Goal: Task Accomplishment & Management: Use online tool/utility

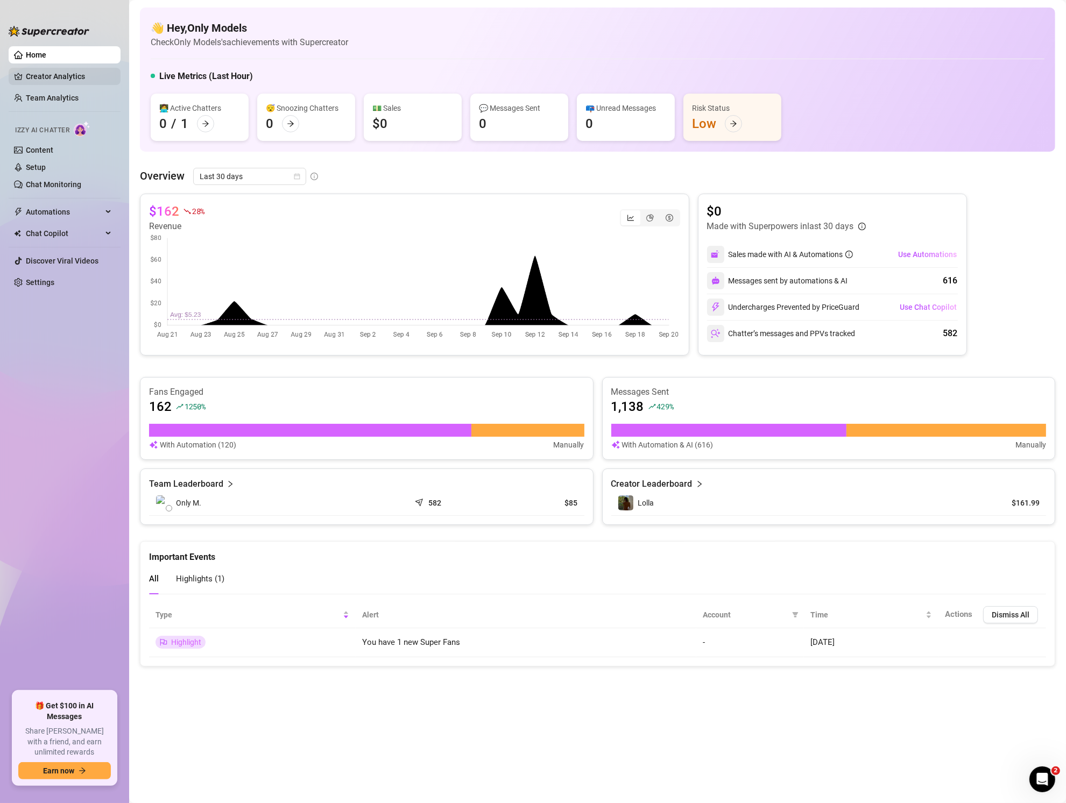
click at [53, 73] on link "Creator Analytics" at bounding box center [69, 76] width 86 height 17
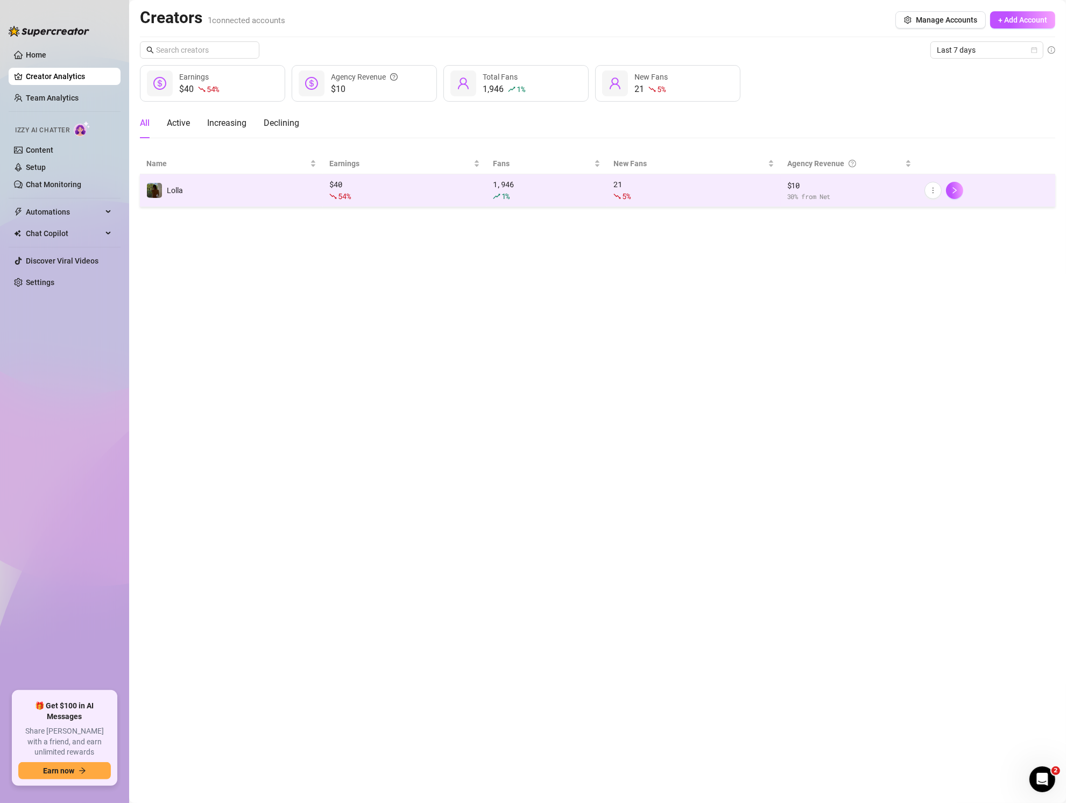
click at [482, 179] on td "$ 40 54 %" at bounding box center [405, 190] width 164 height 33
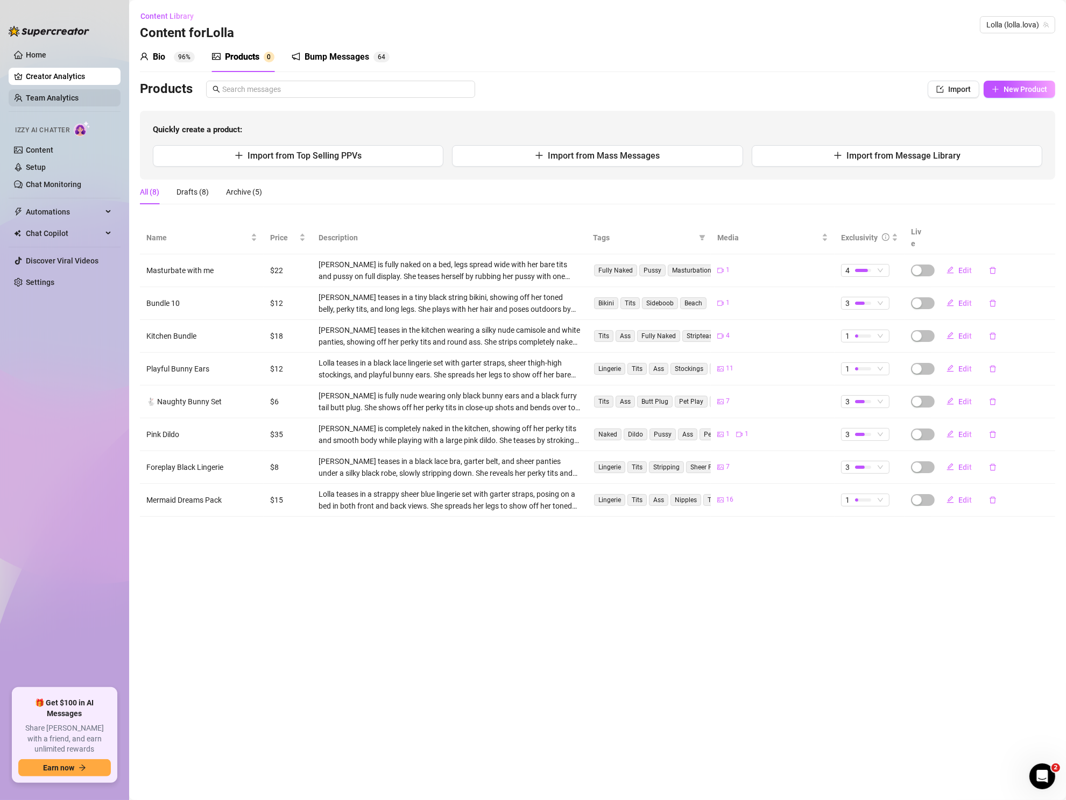
click at [58, 94] on link "Team Analytics" at bounding box center [52, 98] width 53 height 9
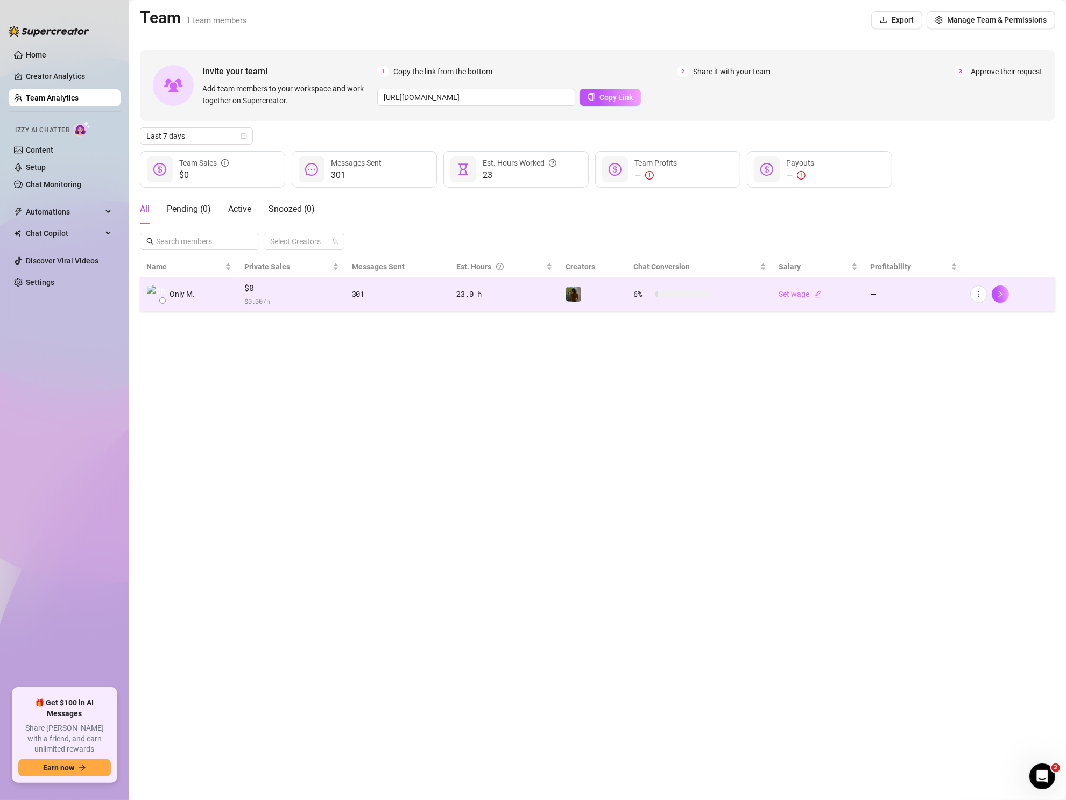
click at [393, 294] on div "301" at bounding box center [398, 294] width 92 height 12
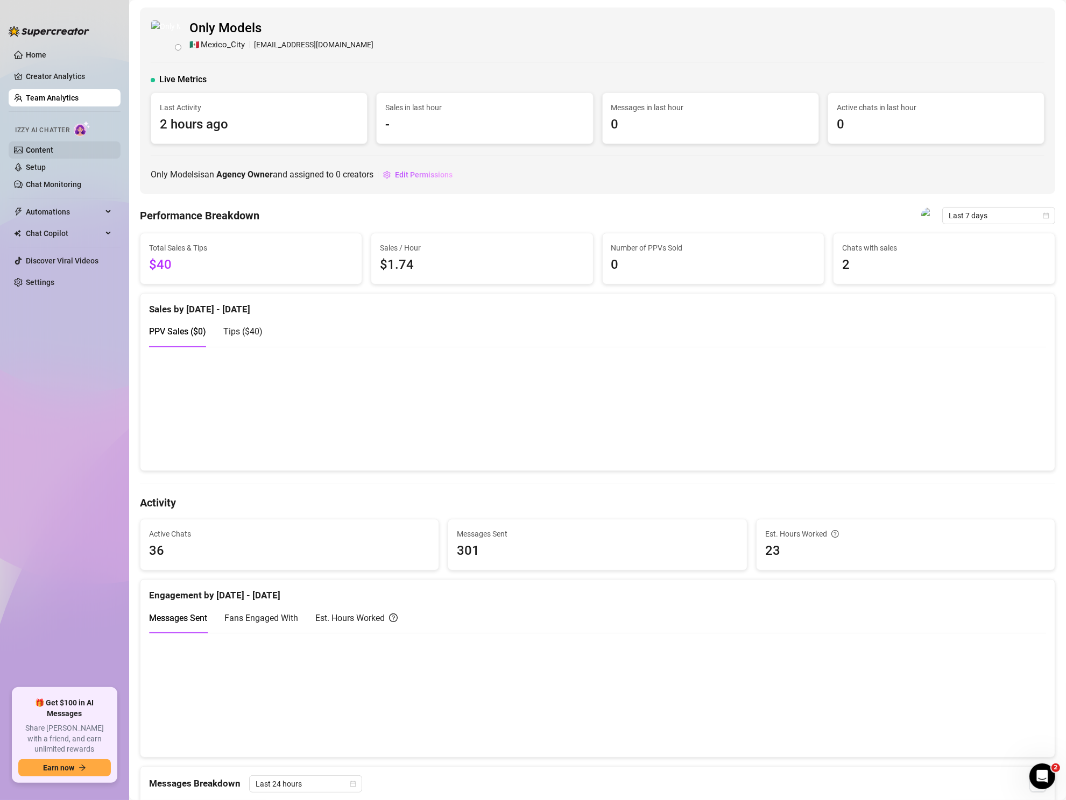
click at [53, 146] on link "Content" at bounding box center [39, 150] width 27 height 9
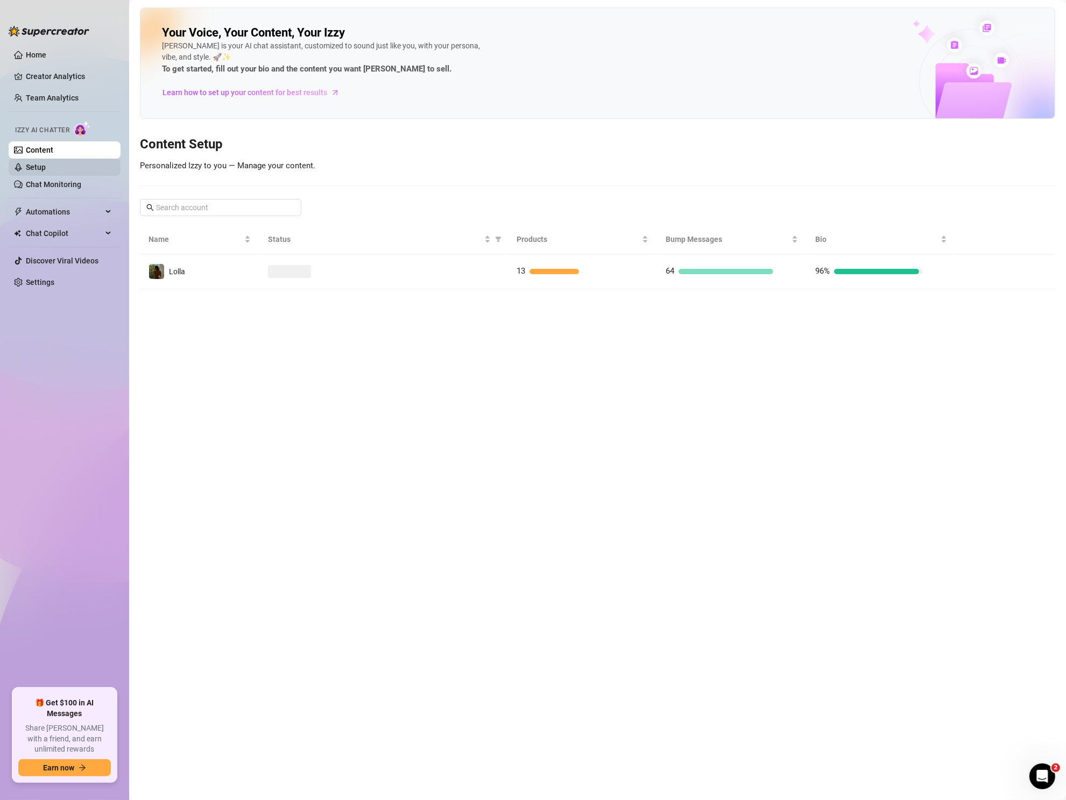
click at [46, 172] on link "Setup" at bounding box center [36, 167] width 20 height 9
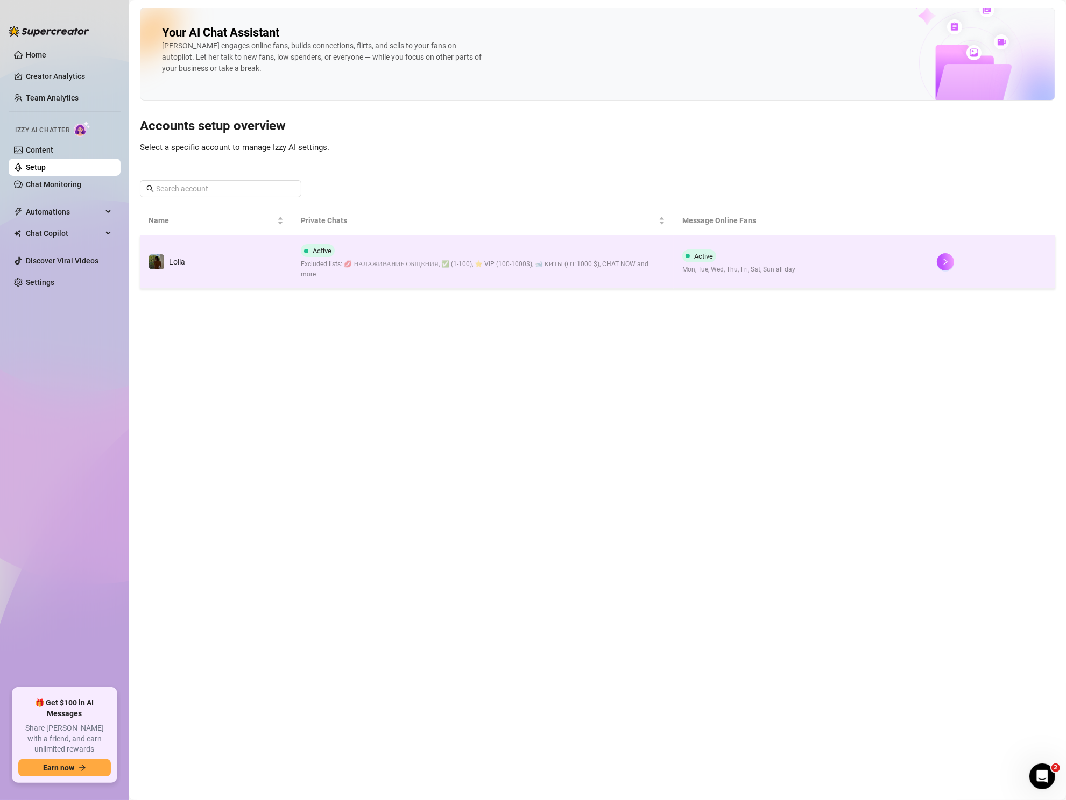
click at [491, 249] on div "Active Excluded lists: 💋 НАЛАЖИВАНИЕ ОБЩЕНИЯ, ✅ (1-100), ⭐️ VIP (100-1000$), 🐋 …" at bounding box center [483, 262] width 364 height 36
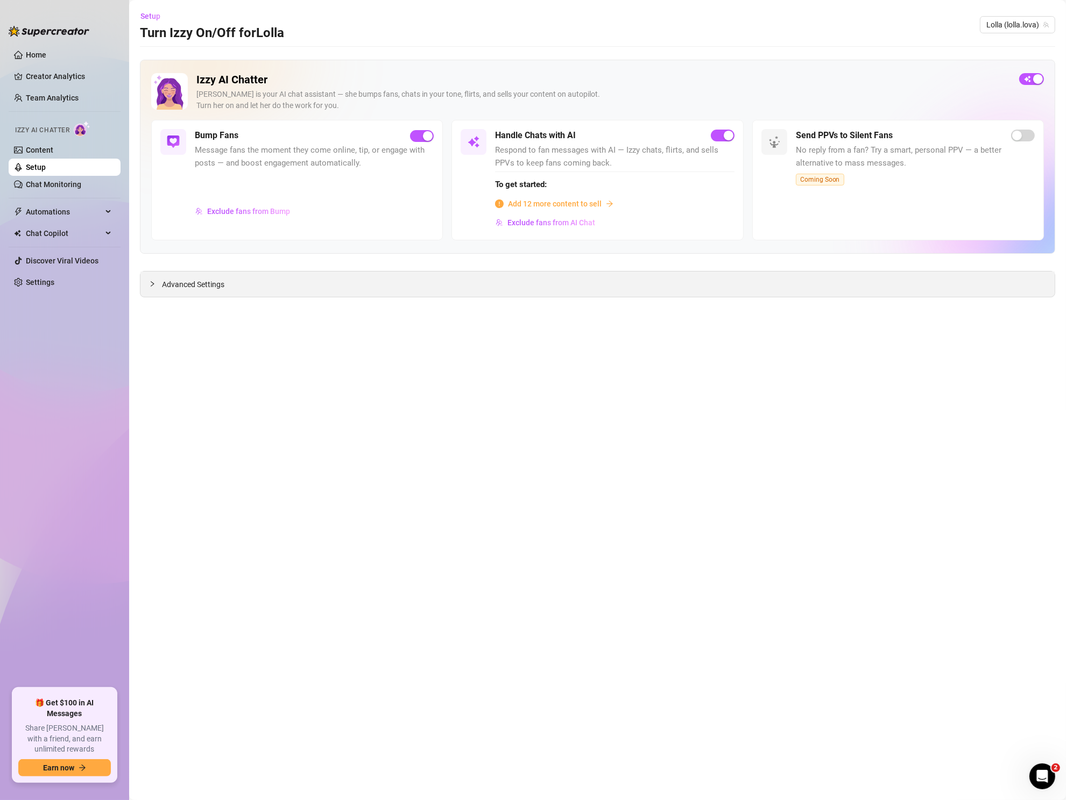
click at [250, 280] on div "Advanced Settings" at bounding box center [597, 284] width 914 height 25
drag, startPoint x: 147, startPoint y: 279, endPoint x: 186, endPoint y: 306, distance: 47.0
click at [147, 279] on div "Advanced Settings" at bounding box center [597, 284] width 914 height 25
click at [154, 281] on icon "collapsed" at bounding box center [152, 284] width 6 height 6
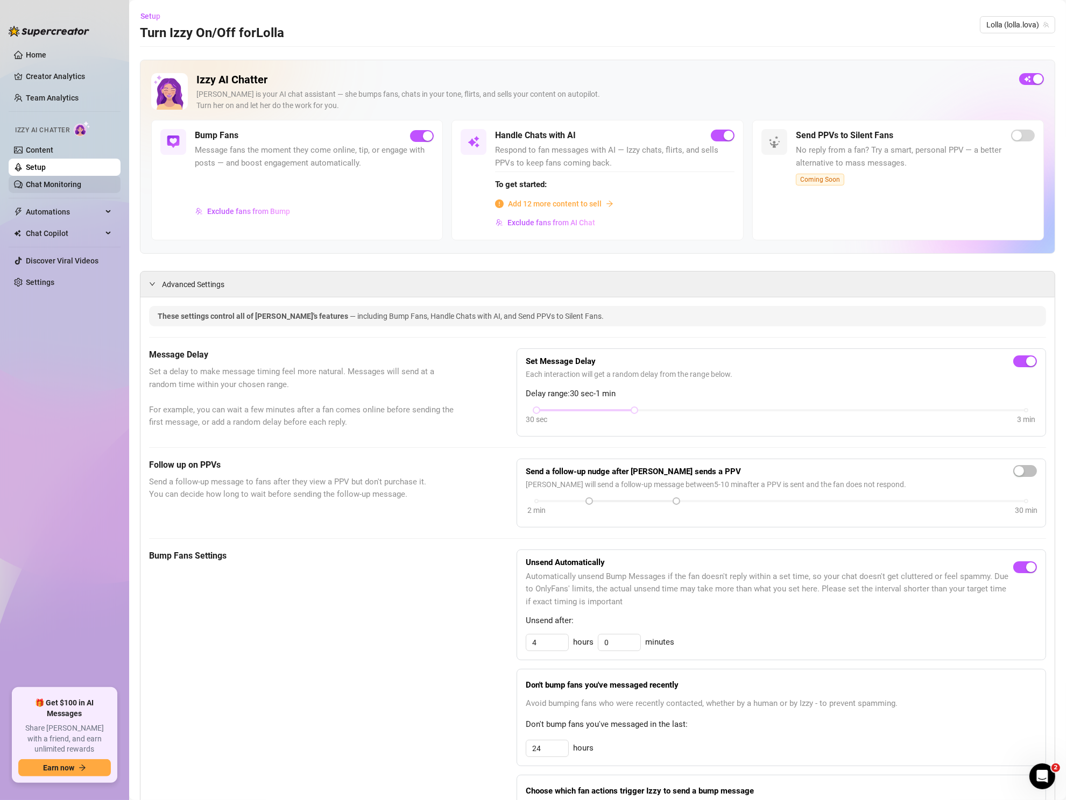
click at [69, 189] on link "Chat Monitoring" at bounding box center [53, 184] width 55 height 9
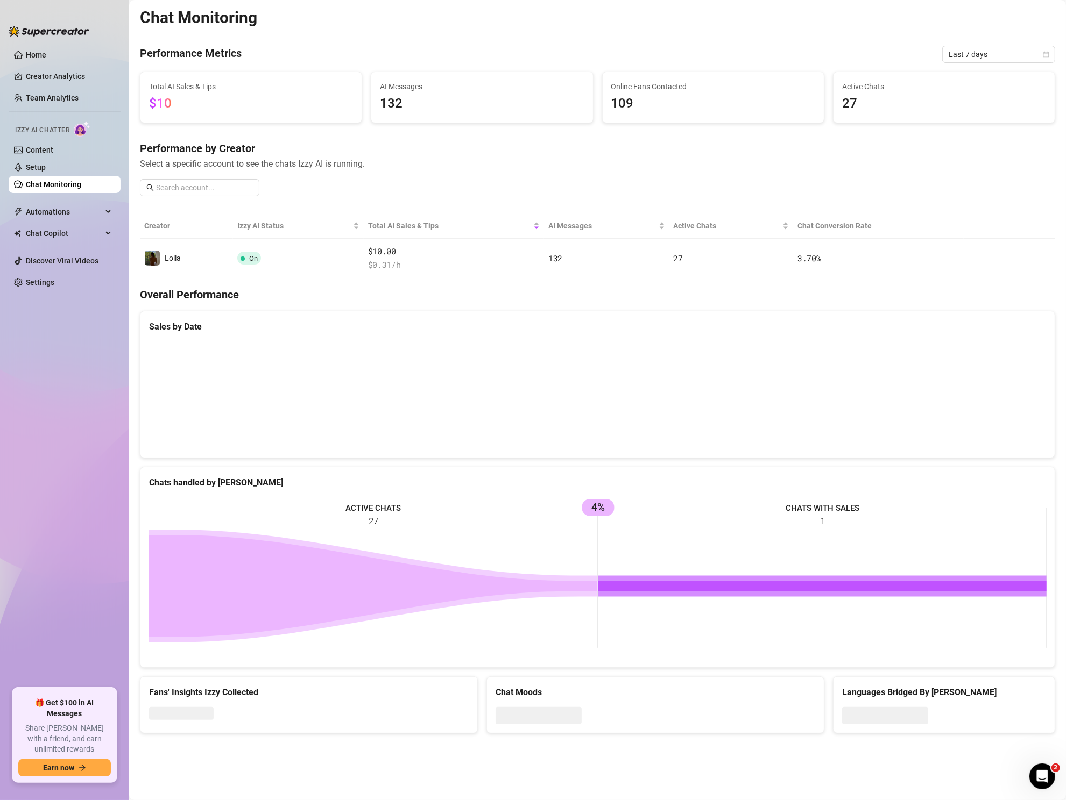
click at [55, 212] on span "Automations" at bounding box center [64, 211] width 76 height 17
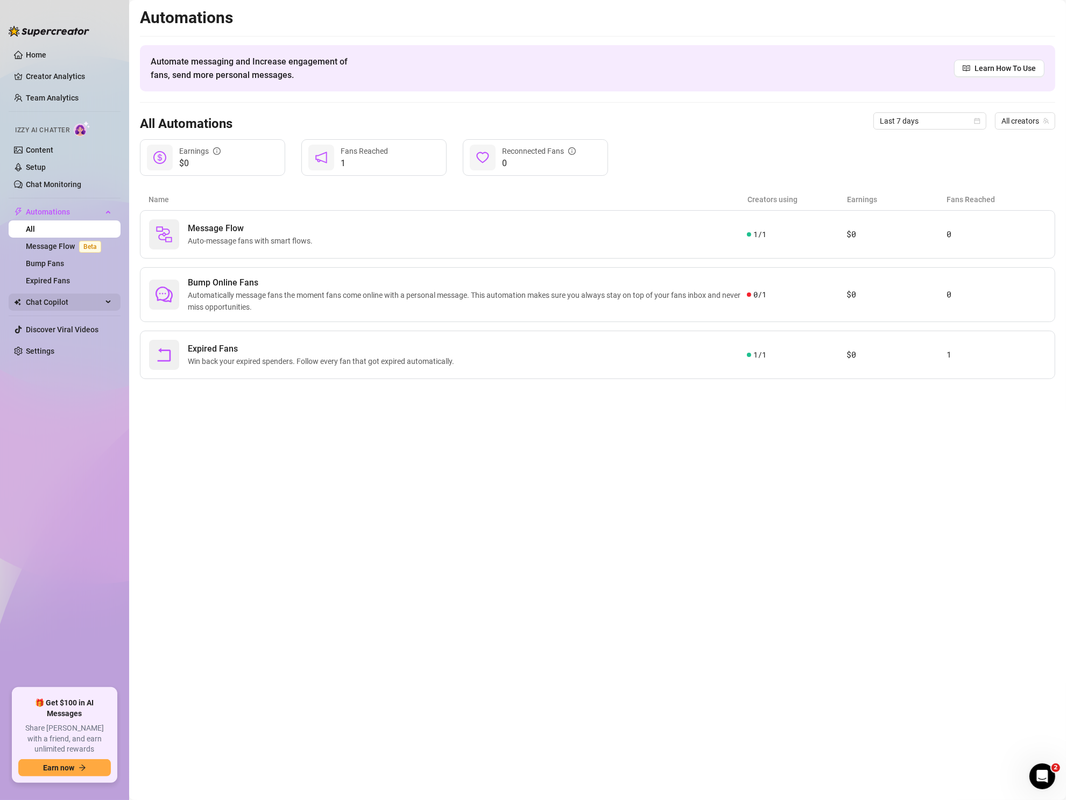
drag, startPoint x: 63, startPoint y: 304, endPoint x: 71, endPoint y: 306, distance: 7.8
click at [63, 304] on span "Chat Copilot" at bounding box center [64, 302] width 76 height 17
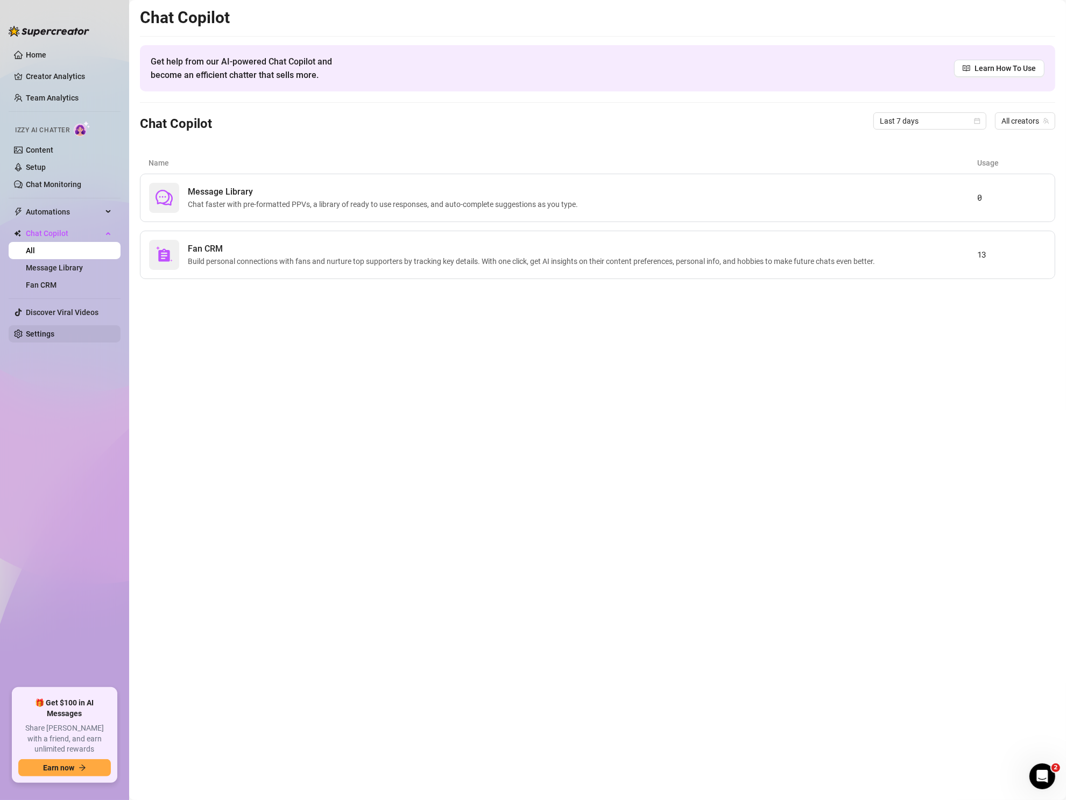
click at [43, 335] on link "Settings" at bounding box center [40, 334] width 29 height 9
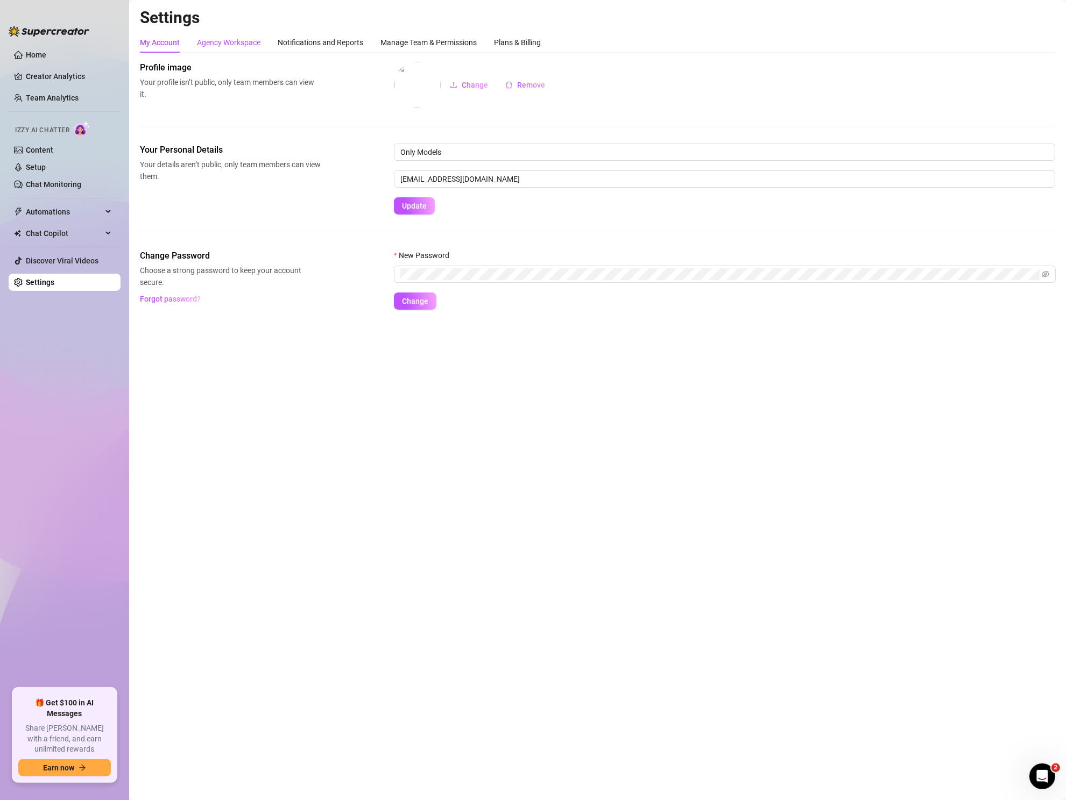
click at [237, 40] on div "Agency Workspace" at bounding box center [228, 43] width 63 height 12
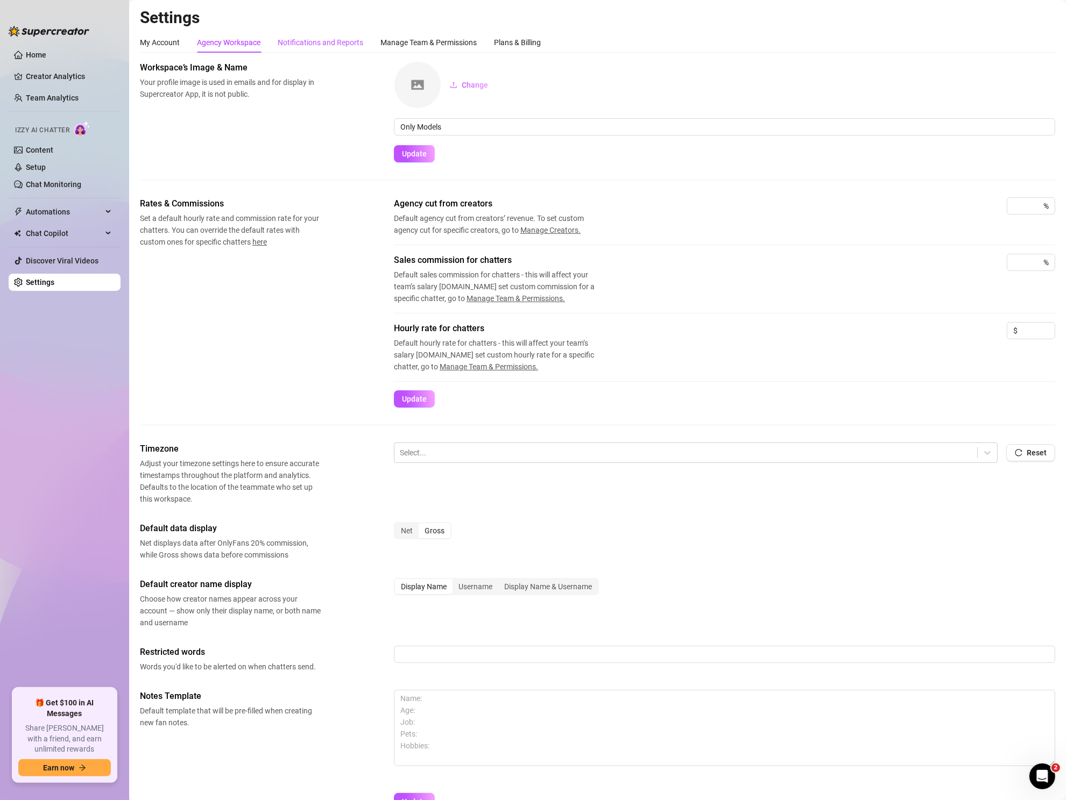
click at [328, 42] on div "Notifications and Reports" at bounding box center [321, 43] width 86 height 12
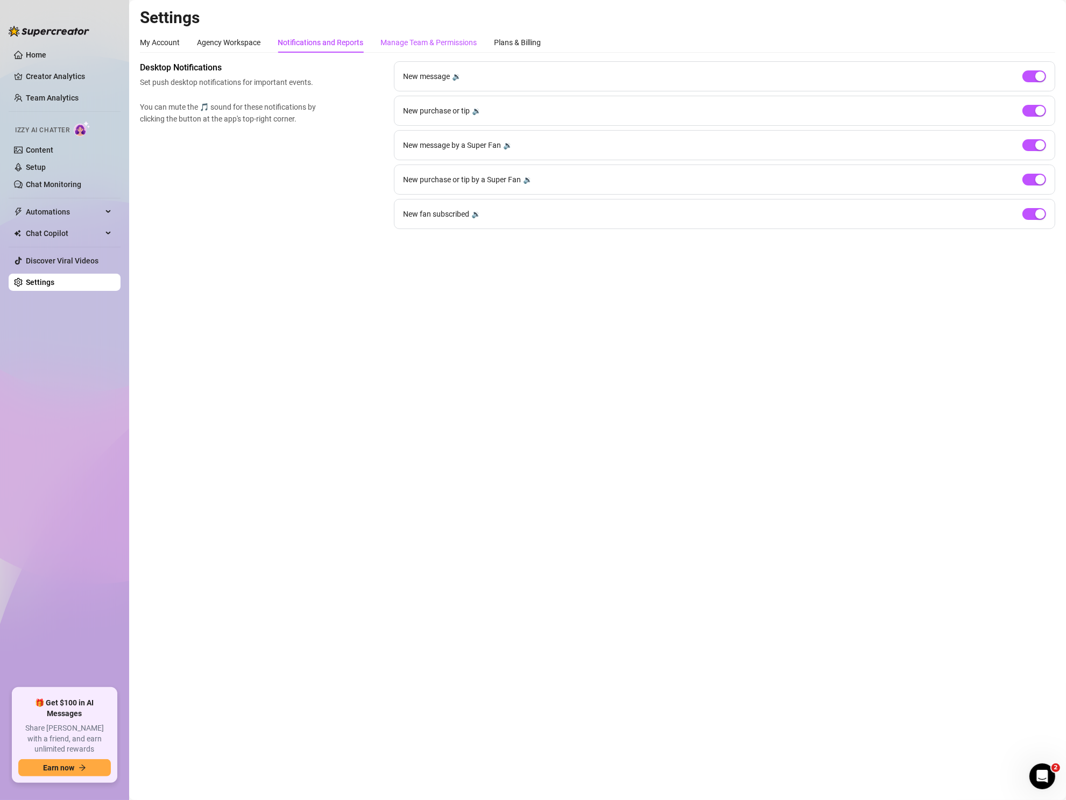
click at [425, 42] on div "Manage Team & Permissions" at bounding box center [428, 43] width 96 height 12
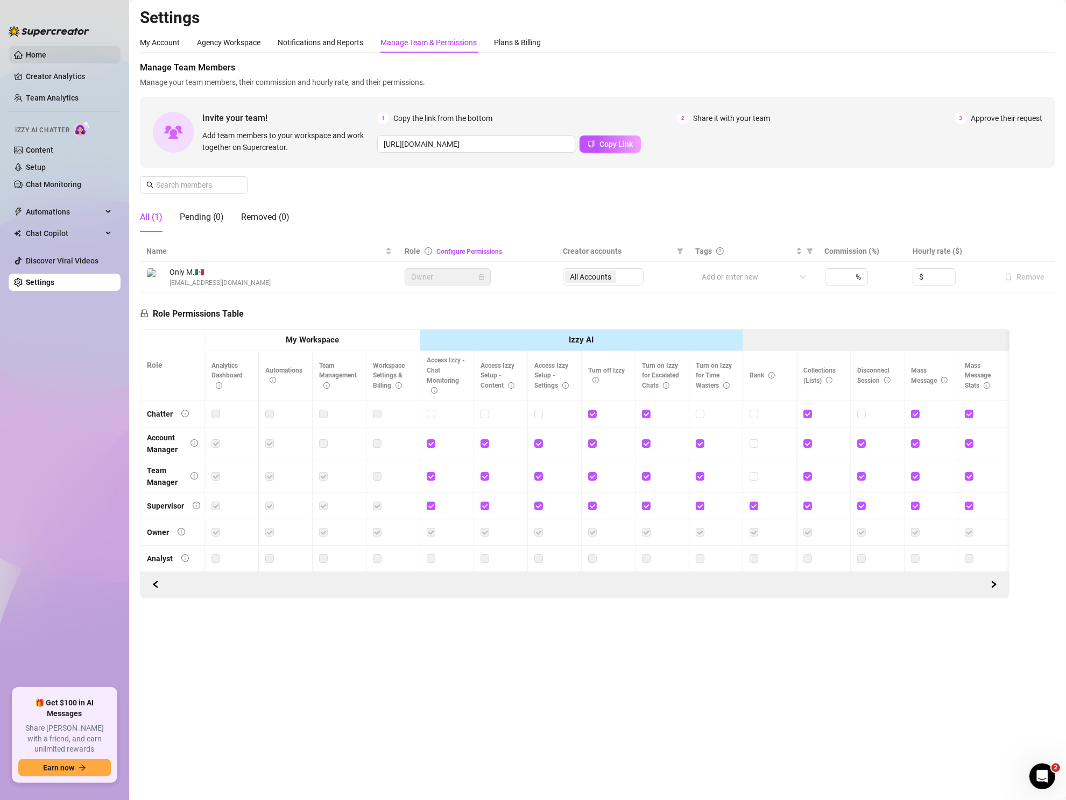
click at [44, 59] on link "Home" at bounding box center [36, 55] width 20 height 9
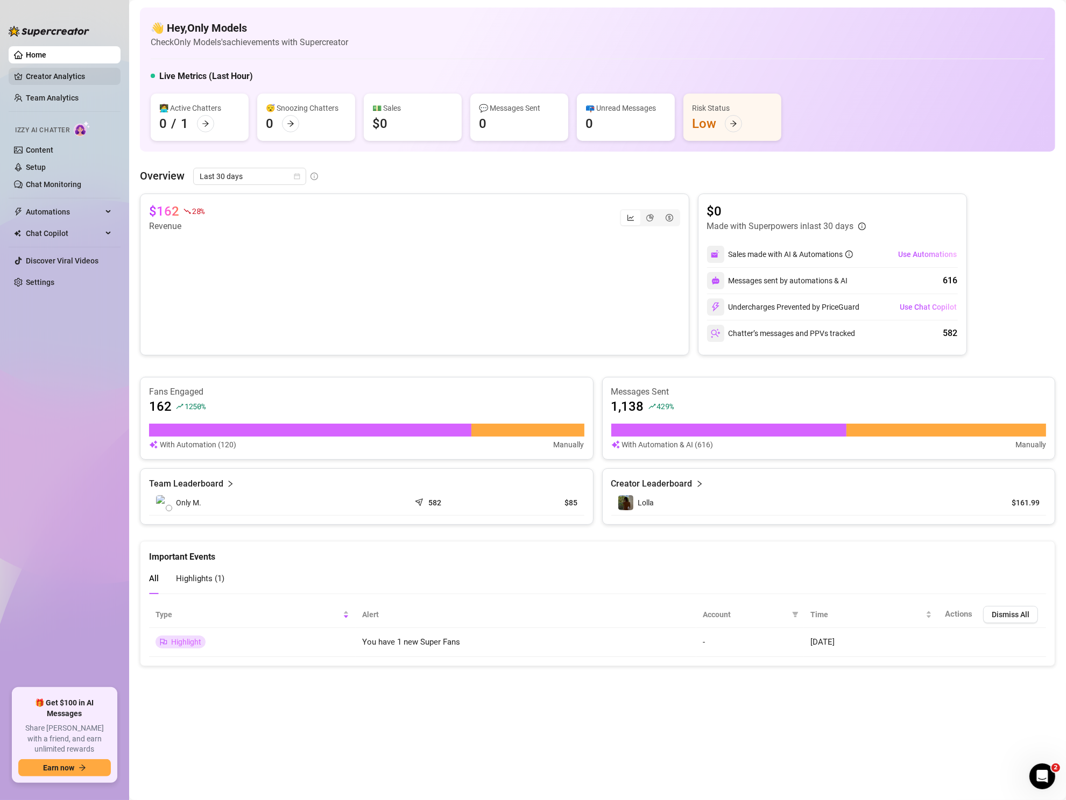
click at [53, 78] on link "Creator Analytics" at bounding box center [69, 76] width 86 height 17
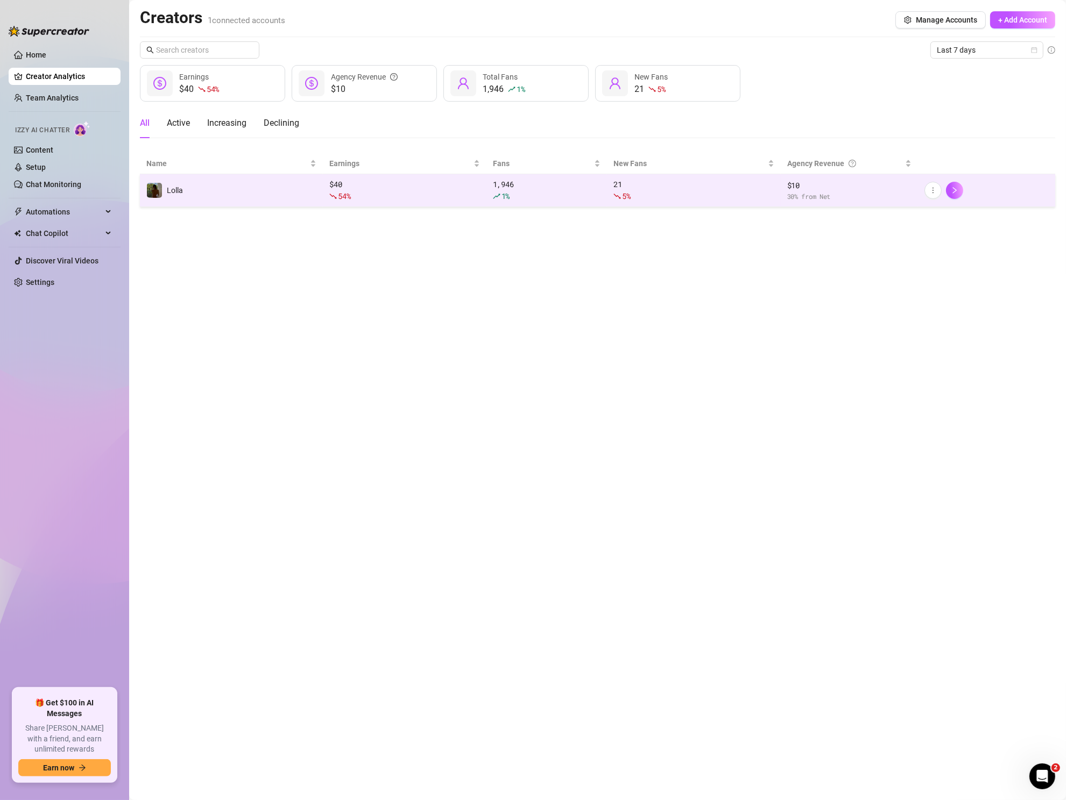
click at [569, 188] on div "1,946 1 %" at bounding box center [547, 191] width 108 height 24
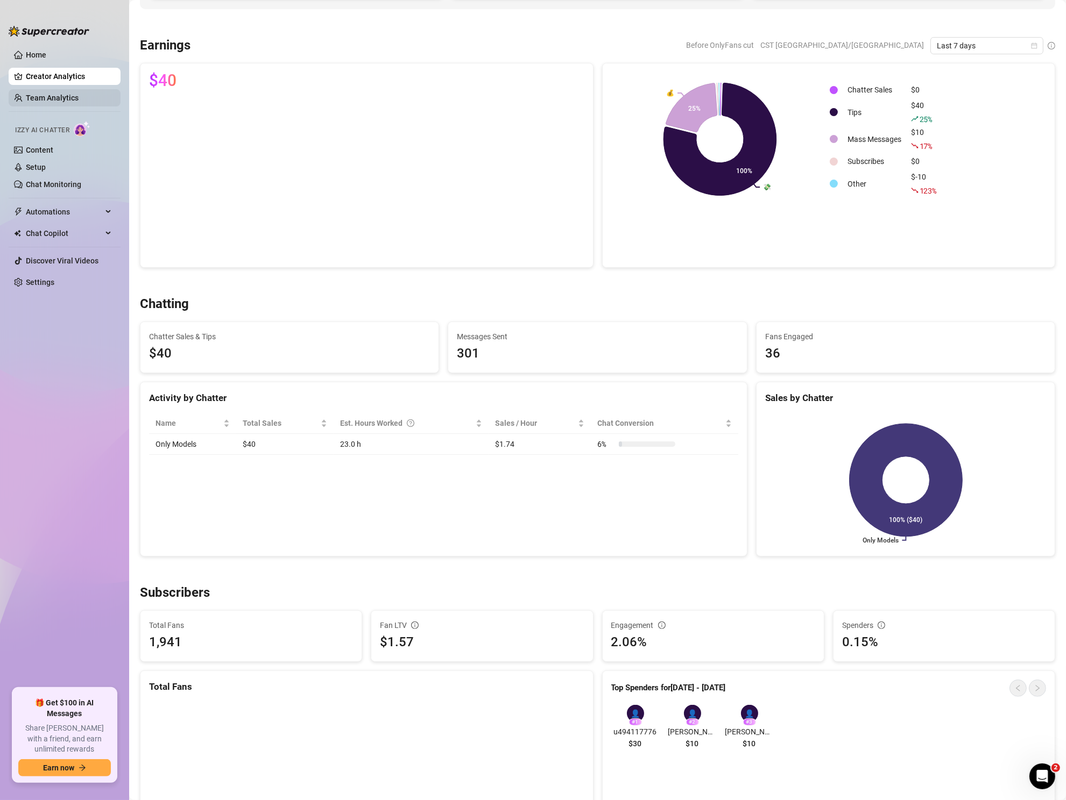
scroll to position [147, 0]
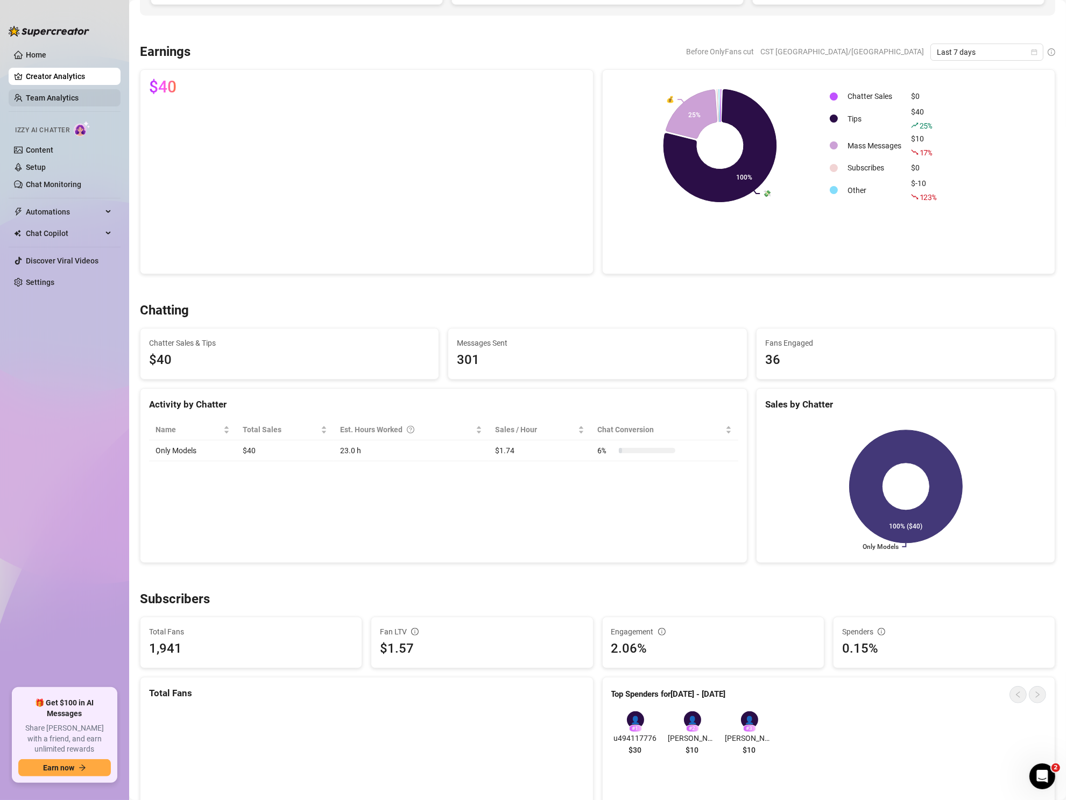
drag, startPoint x: 67, startPoint y: 98, endPoint x: 73, endPoint y: 100, distance: 5.8
click at [67, 98] on link "Team Analytics" at bounding box center [52, 98] width 53 height 9
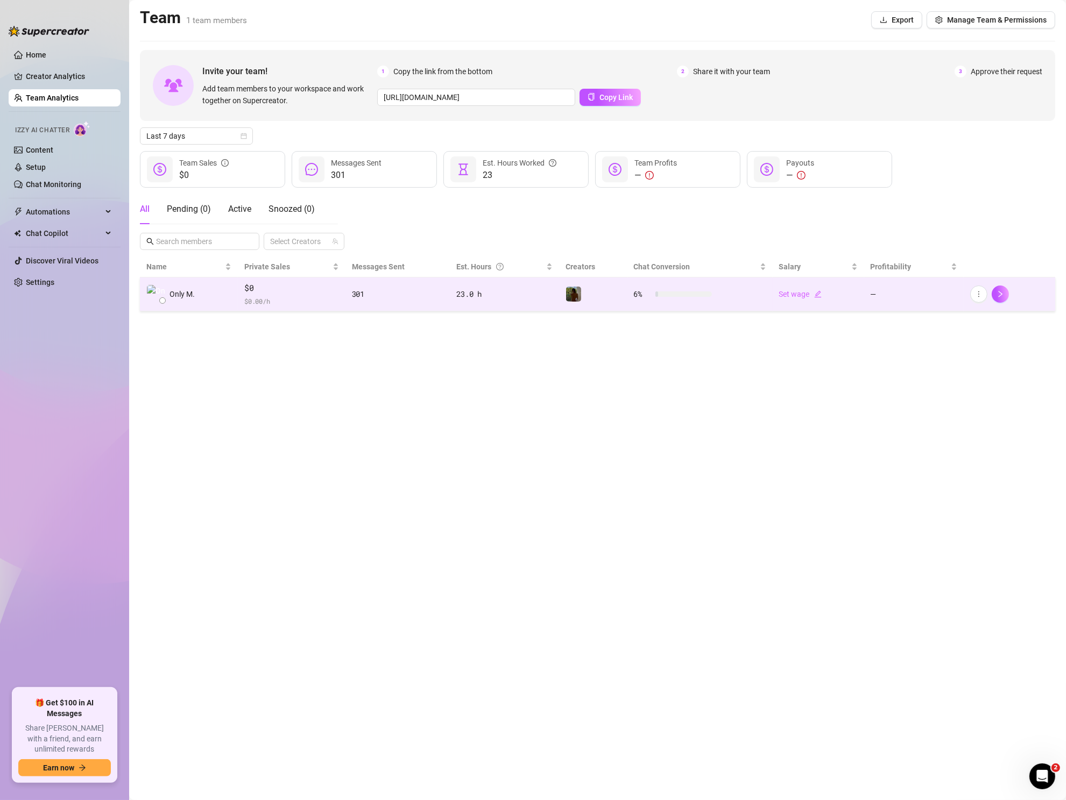
click at [629, 296] on td "6 %" at bounding box center [699, 295] width 145 height 34
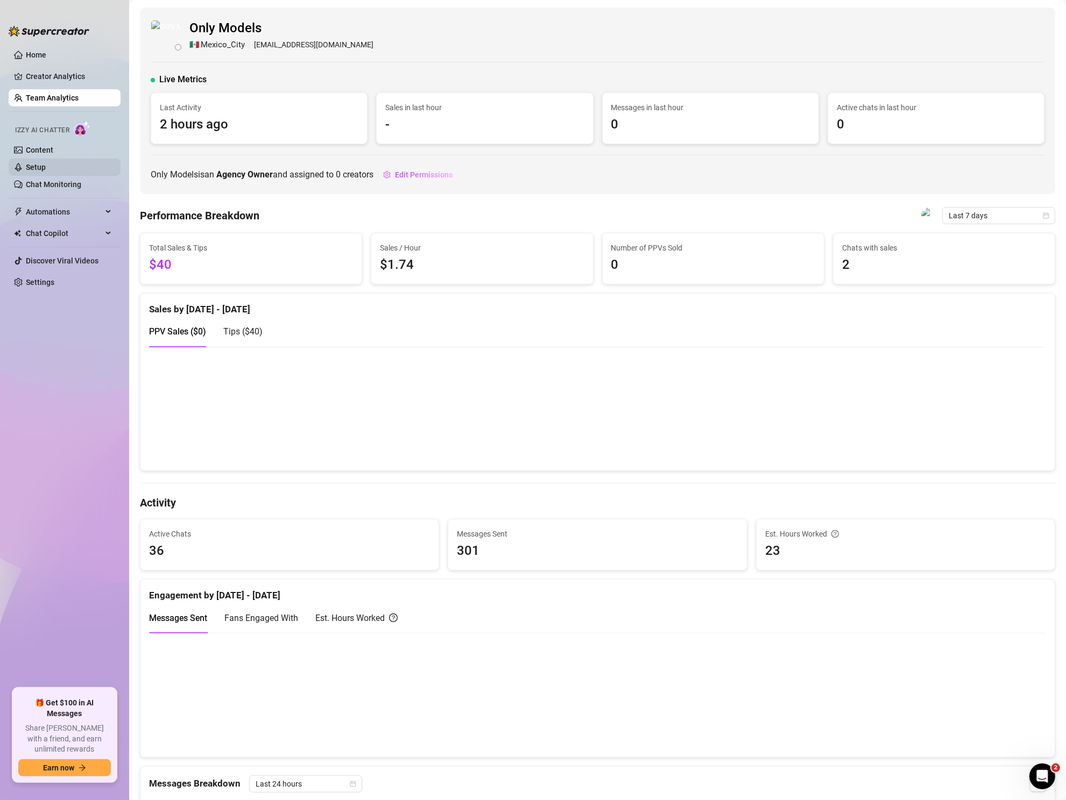
drag, startPoint x: 51, startPoint y: 148, endPoint x: 74, endPoint y: 164, distance: 27.5
click at [51, 148] on link "Content" at bounding box center [39, 150] width 27 height 9
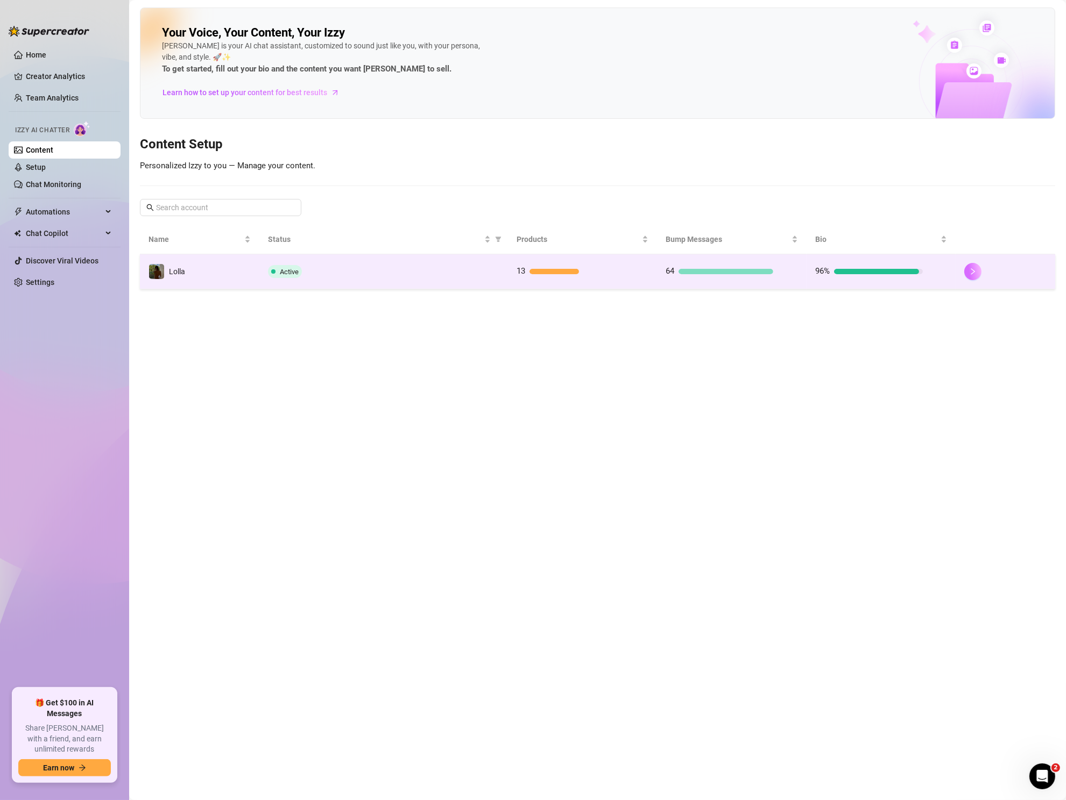
click at [975, 271] on icon "right" at bounding box center [973, 272] width 8 height 8
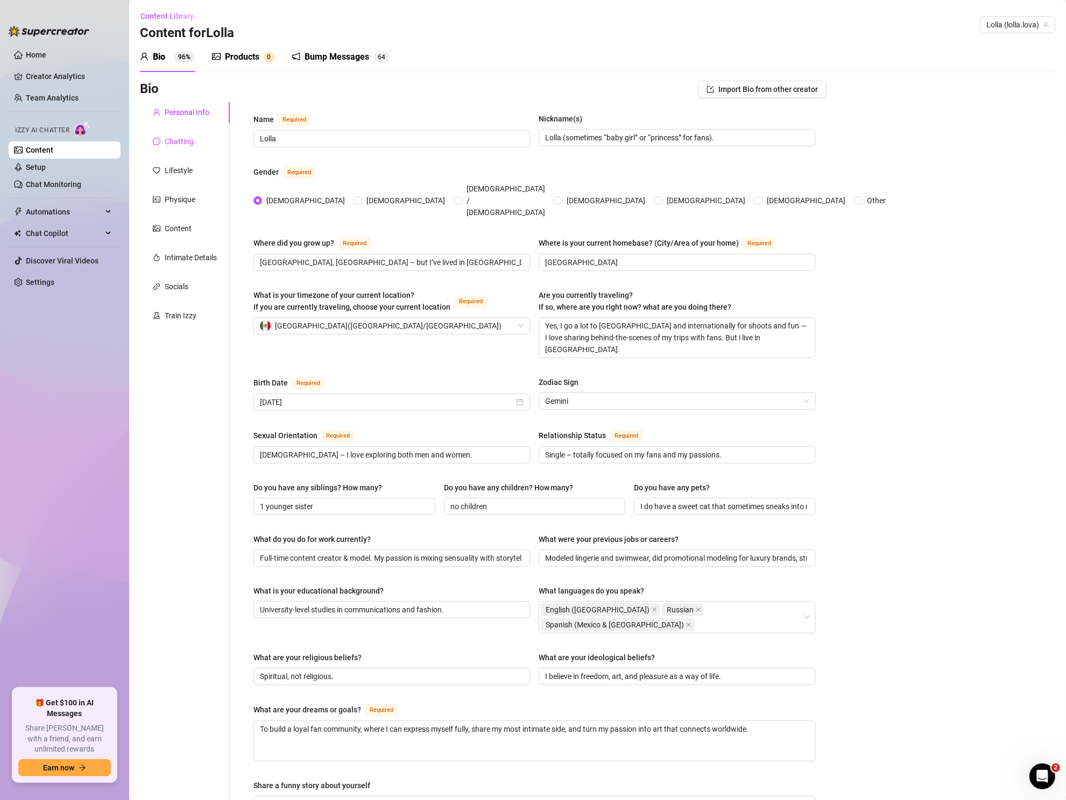
drag, startPoint x: 185, startPoint y: 141, endPoint x: 193, endPoint y: 159, distance: 19.3
click at [185, 141] on div "Chatting" at bounding box center [179, 142] width 29 height 12
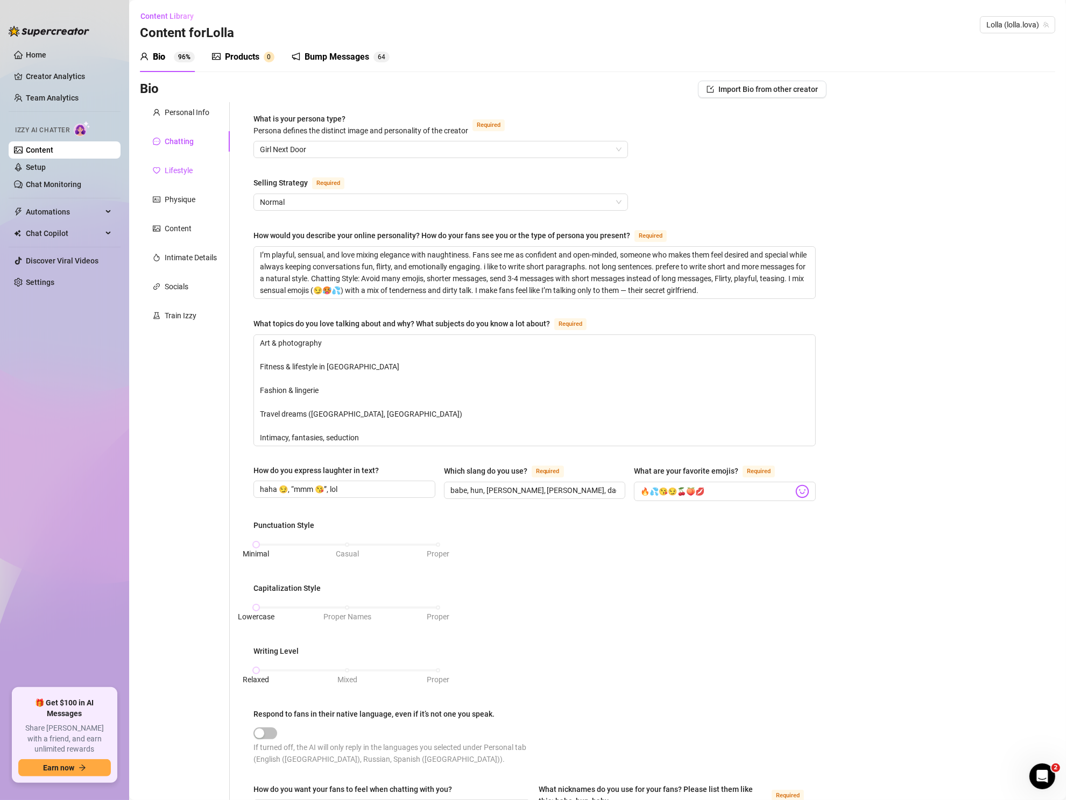
click at [180, 168] on div "Lifestyle" at bounding box center [179, 171] width 28 height 12
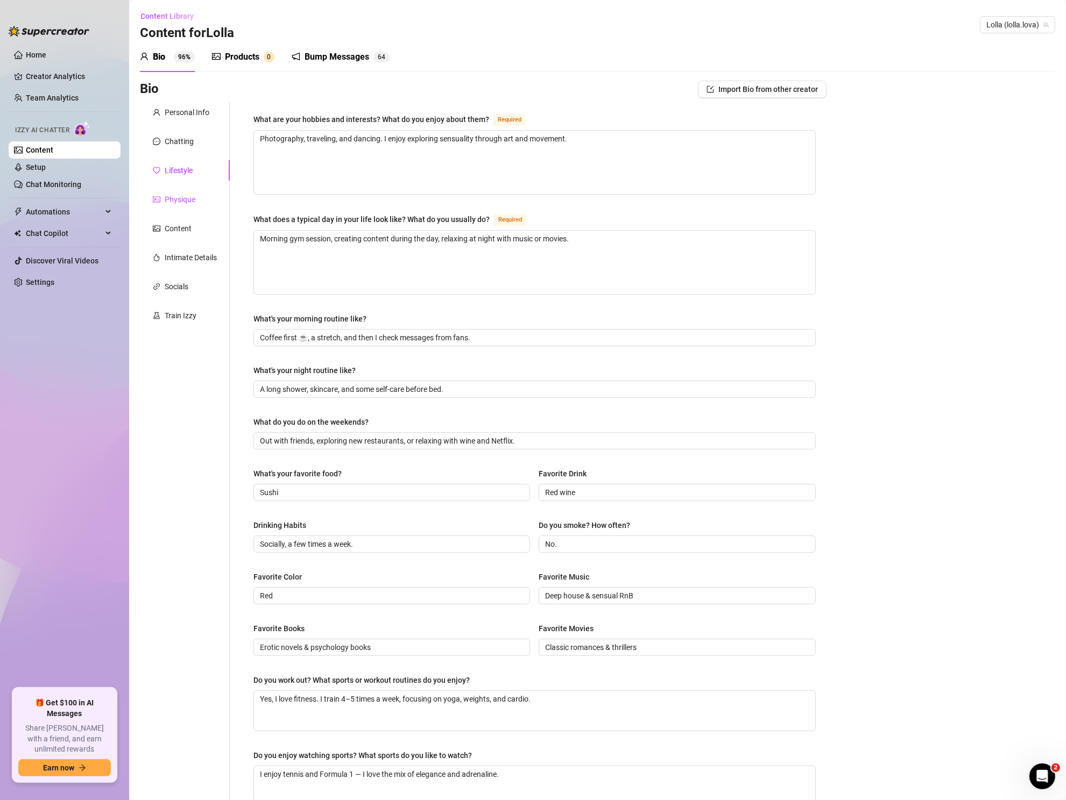
click at [179, 200] on div "Physique" at bounding box center [180, 200] width 31 height 12
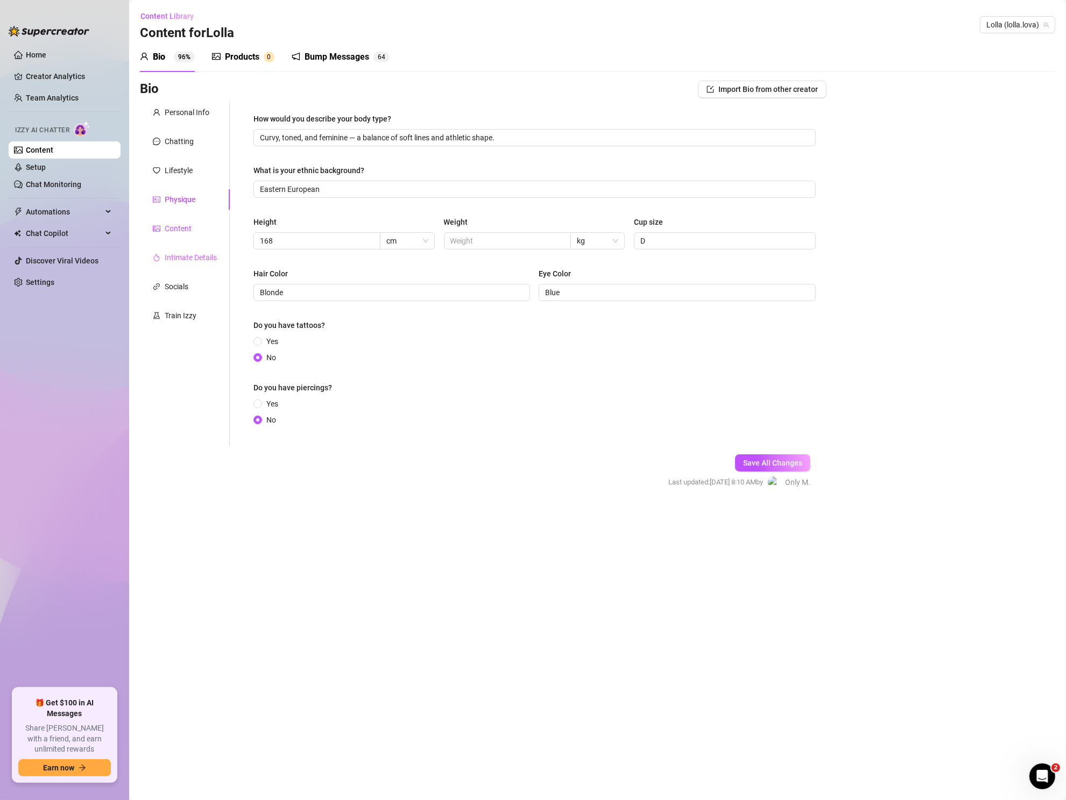
drag, startPoint x: 175, startPoint y: 227, endPoint x: 189, endPoint y: 255, distance: 31.8
click at [175, 228] on div "Content" at bounding box center [178, 229] width 27 height 12
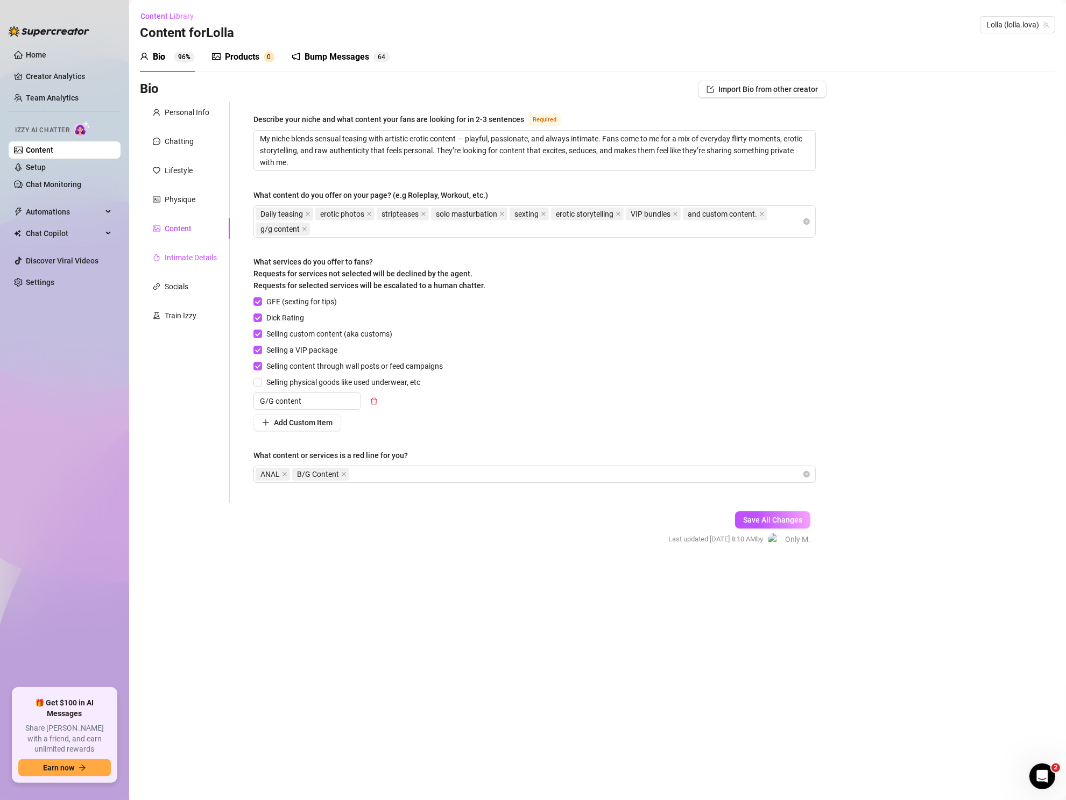
click at [187, 258] on div "Intimate Details" at bounding box center [191, 258] width 52 height 12
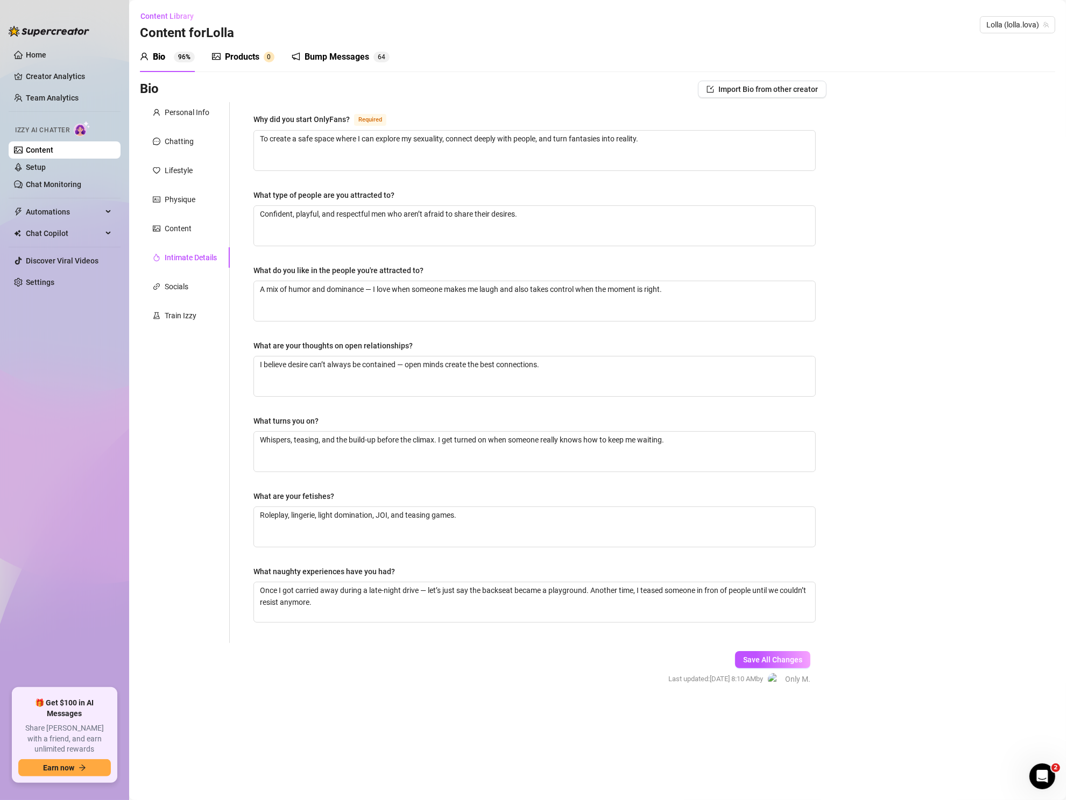
drag, startPoint x: 181, startPoint y: 276, endPoint x: 188, endPoint y: 297, distance: 21.8
click at [181, 277] on div "Socials" at bounding box center [185, 286] width 90 height 20
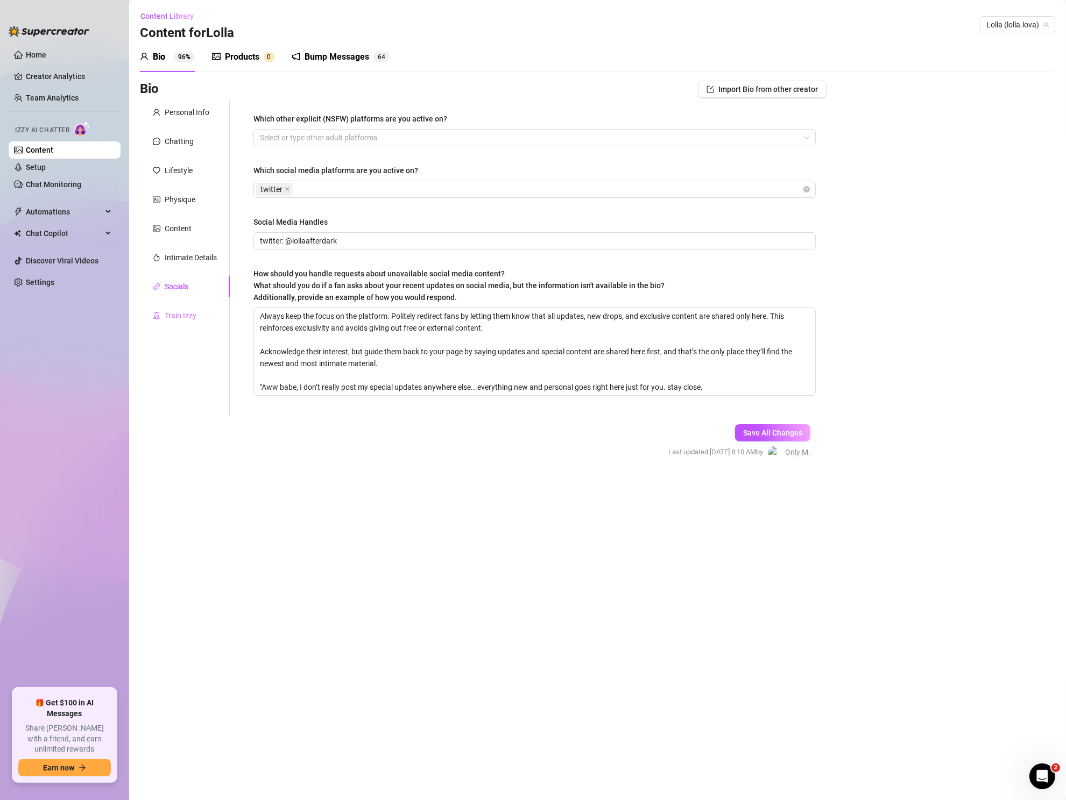
drag, startPoint x: 180, startPoint y: 304, endPoint x: 179, endPoint y: 317, distance: 12.9
click at [180, 303] on div "Personal Info Chatting Lifestyle Physique Content Intimate Details Socials Trai…" at bounding box center [185, 259] width 90 height 314
click at [179, 317] on div "Train Izzy" at bounding box center [181, 316] width 32 height 12
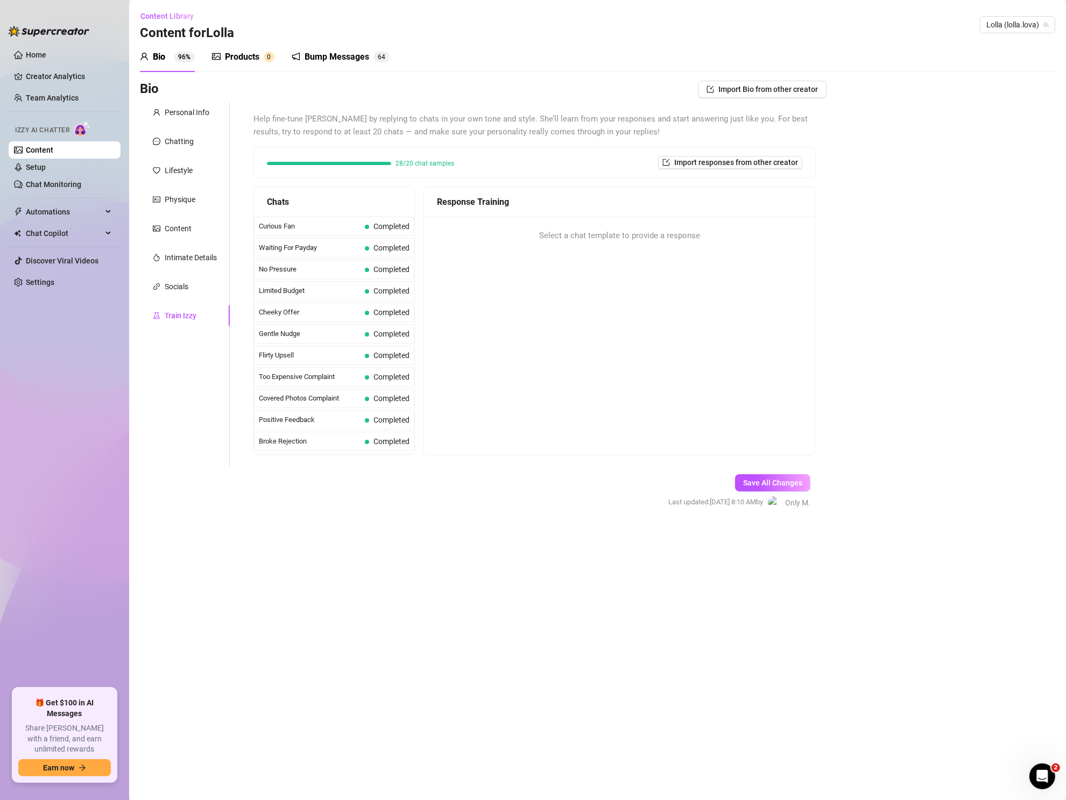
click at [242, 63] on div "Products" at bounding box center [242, 57] width 34 height 13
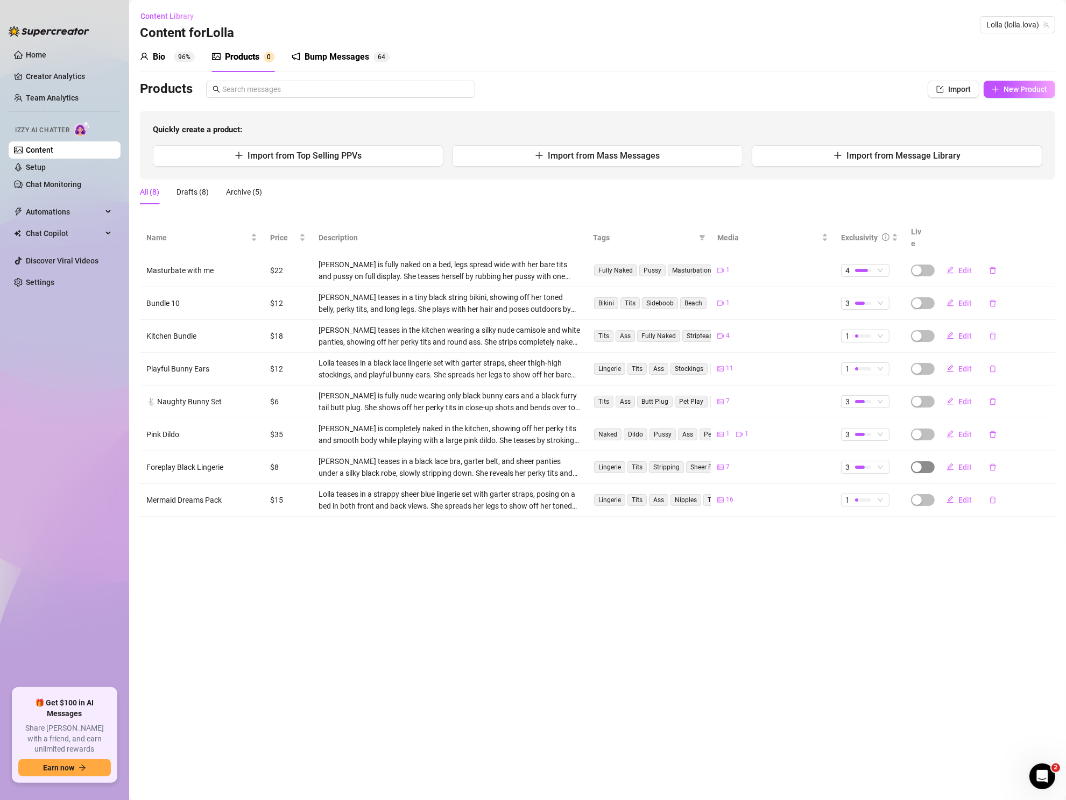
drag, startPoint x: 915, startPoint y: 451, endPoint x: 919, endPoint y: 458, distance: 7.8
click at [915, 463] on div "button" at bounding box center [917, 468] width 10 height 10
click at [995, 429] on span "OK" at bounding box center [996, 428] width 10 height 9
click at [33, 150] on link "Content" at bounding box center [39, 150] width 27 height 9
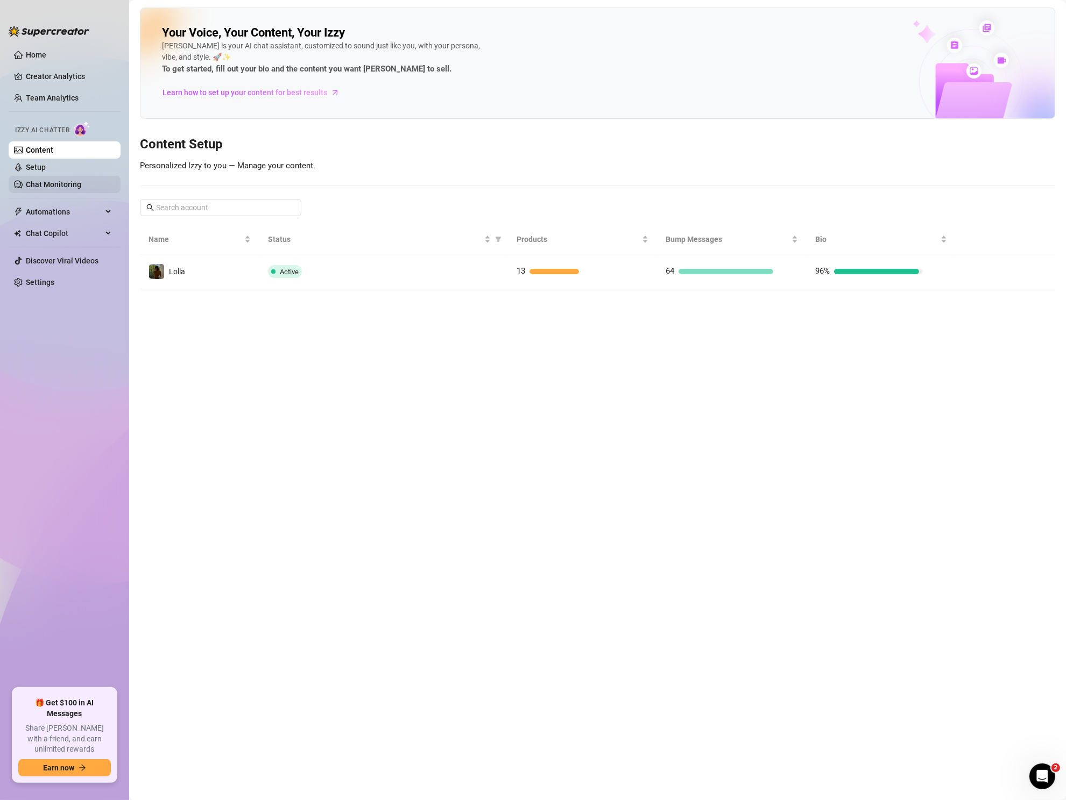
drag, startPoint x: 39, startPoint y: 164, endPoint x: 74, endPoint y: 188, distance: 43.0
click at [39, 164] on link "Setup" at bounding box center [36, 167] width 20 height 9
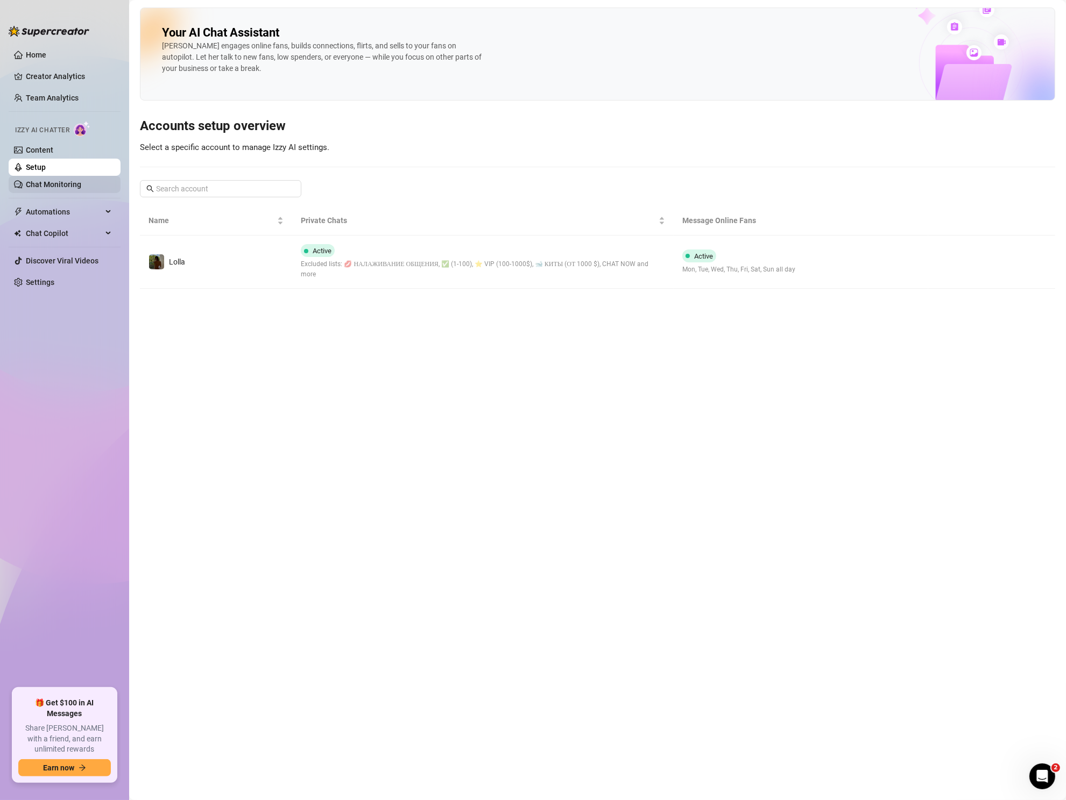
click at [34, 180] on link "Chat Monitoring" at bounding box center [53, 184] width 55 height 9
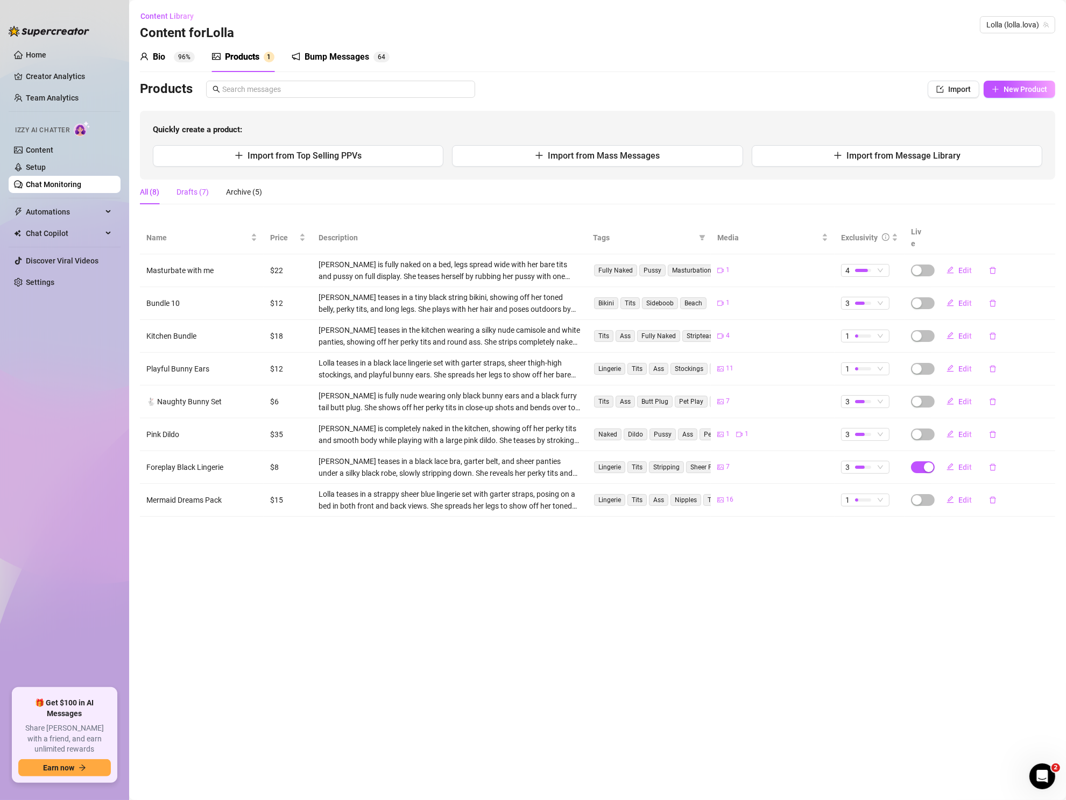
click at [184, 189] on div "Drafts (7)" at bounding box center [192, 192] width 32 height 12
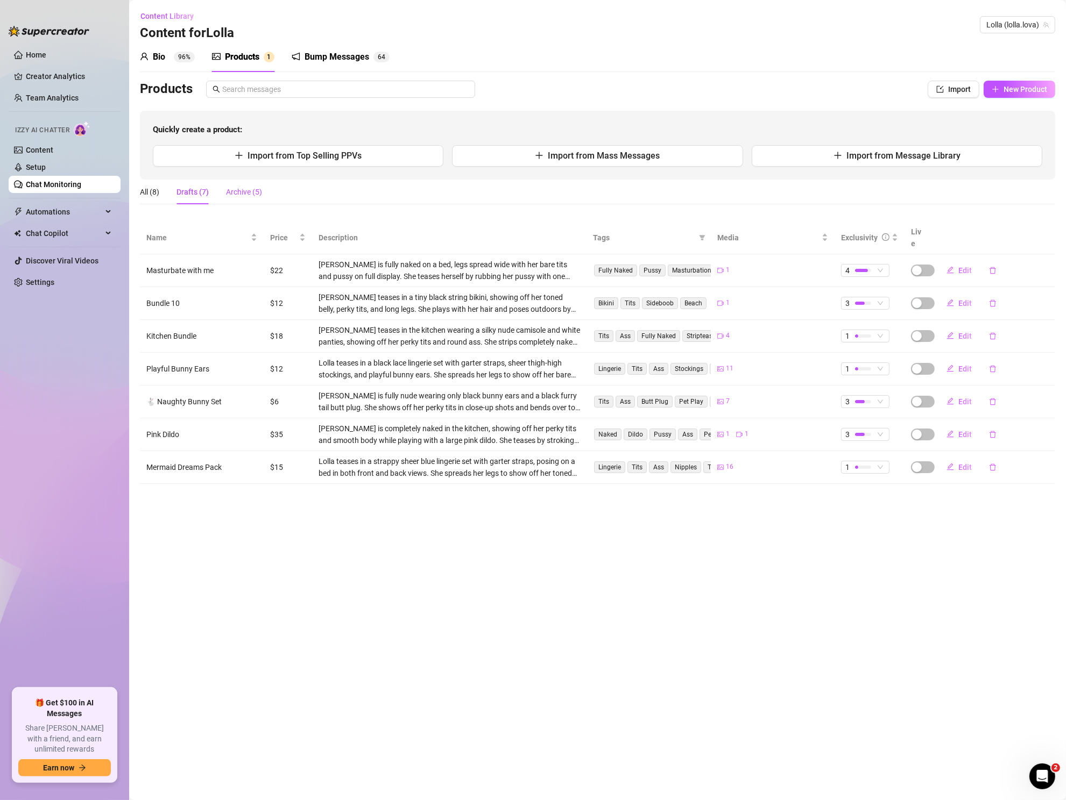
click at [245, 191] on div "Archive (5)" at bounding box center [244, 192] width 36 height 12
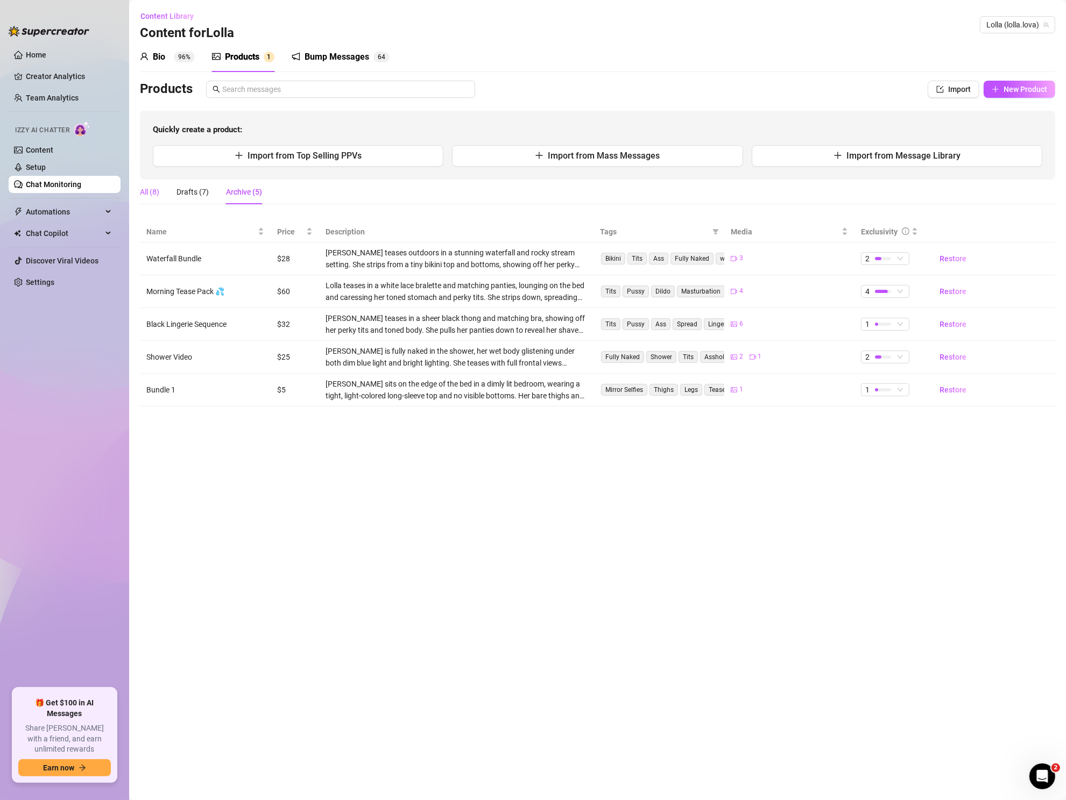
click at [147, 191] on div "All (8)" at bounding box center [149, 192] width 19 height 12
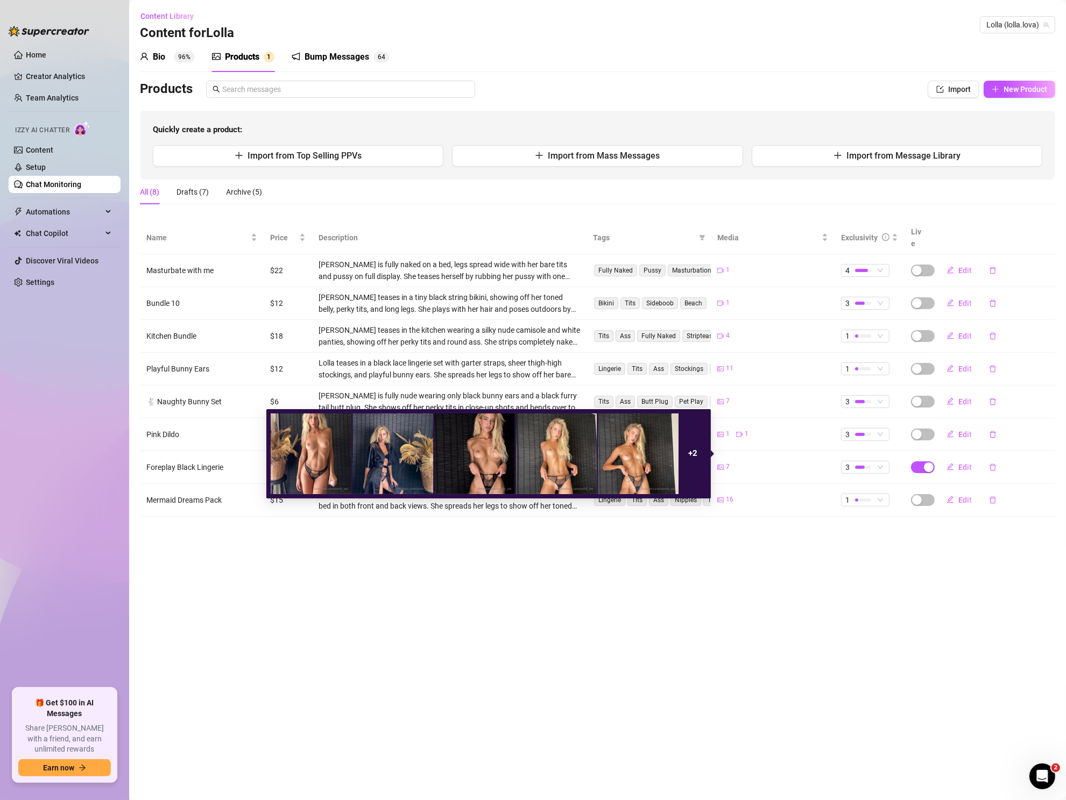
click at [723, 462] on div "7" at bounding box center [723, 467] width 12 height 10
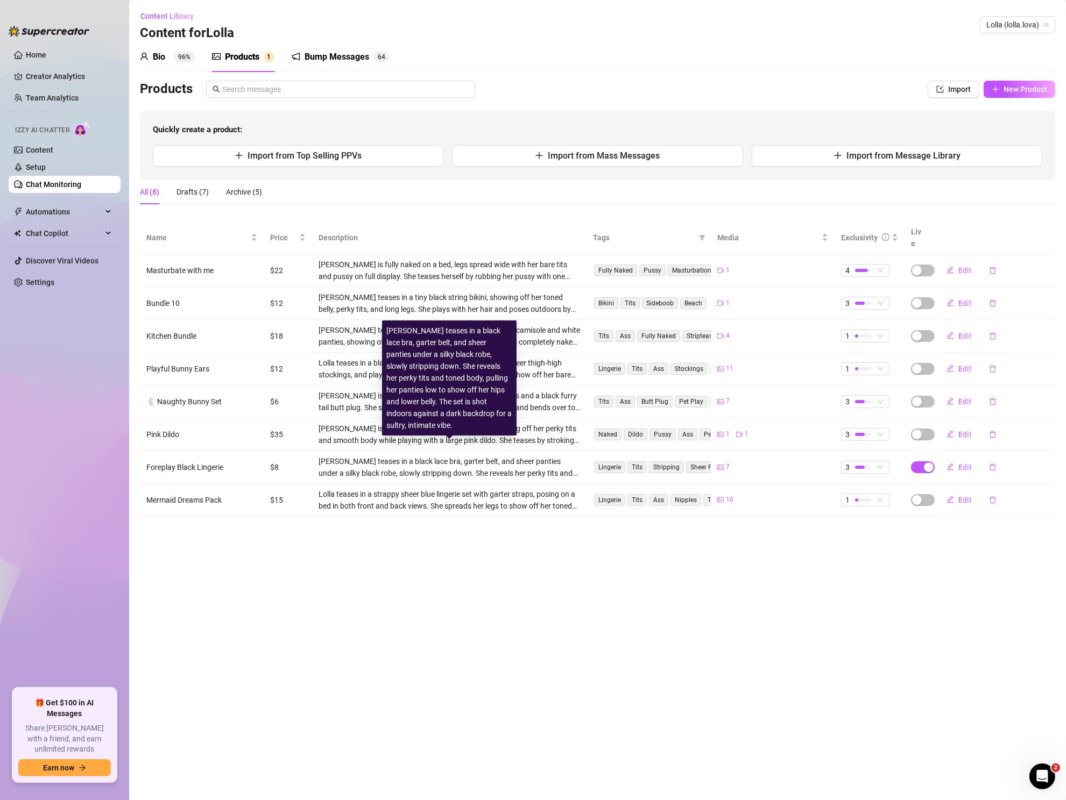
click at [439, 456] on div "[PERSON_NAME] teases in a black lace bra, garter belt, and sheer panties under …" at bounding box center [448, 468] width 261 height 24
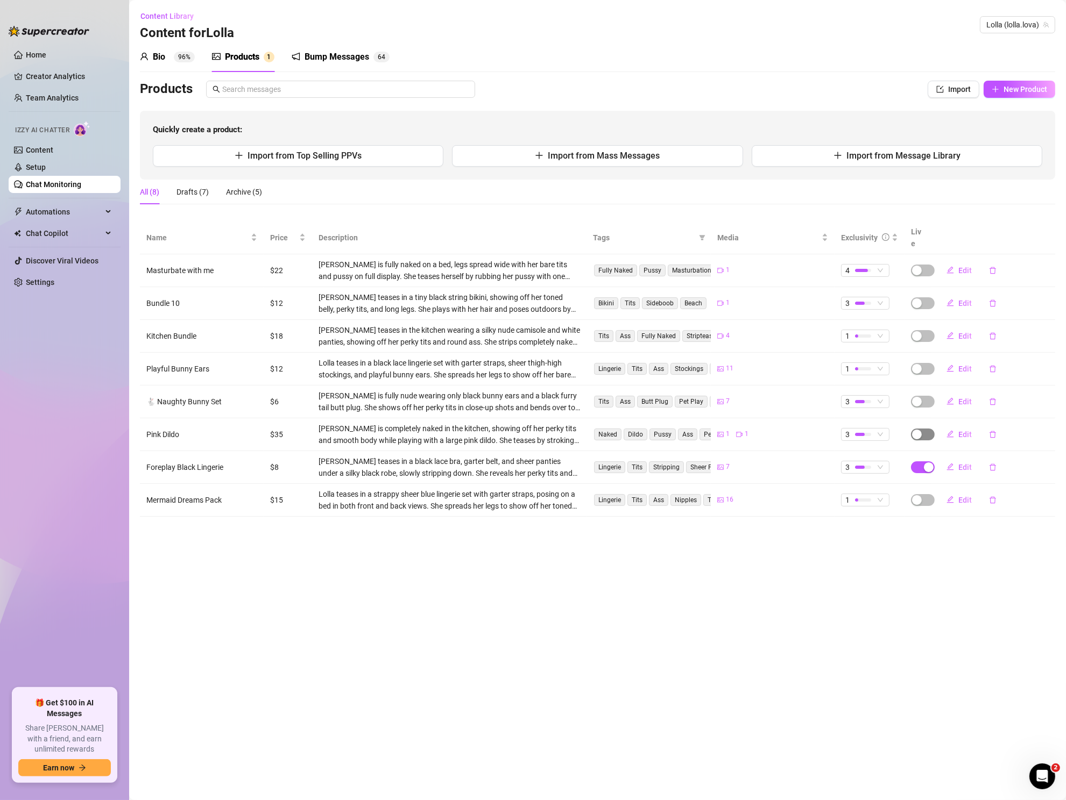
click at [920, 430] on div "button" at bounding box center [917, 435] width 10 height 10
drag, startPoint x: 993, startPoint y: 397, endPoint x: 1002, endPoint y: 489, distance: 91.8
click at [993, 397] on span "OK" at bounding box center [996, 396] width 10 height 9
click at [238, 53] on div "Products" at bounding box center [242, 57] width 34 height 13
click at [1010, 90] on span "New Product" at bounding box center [1025, 89] width 44 height 9
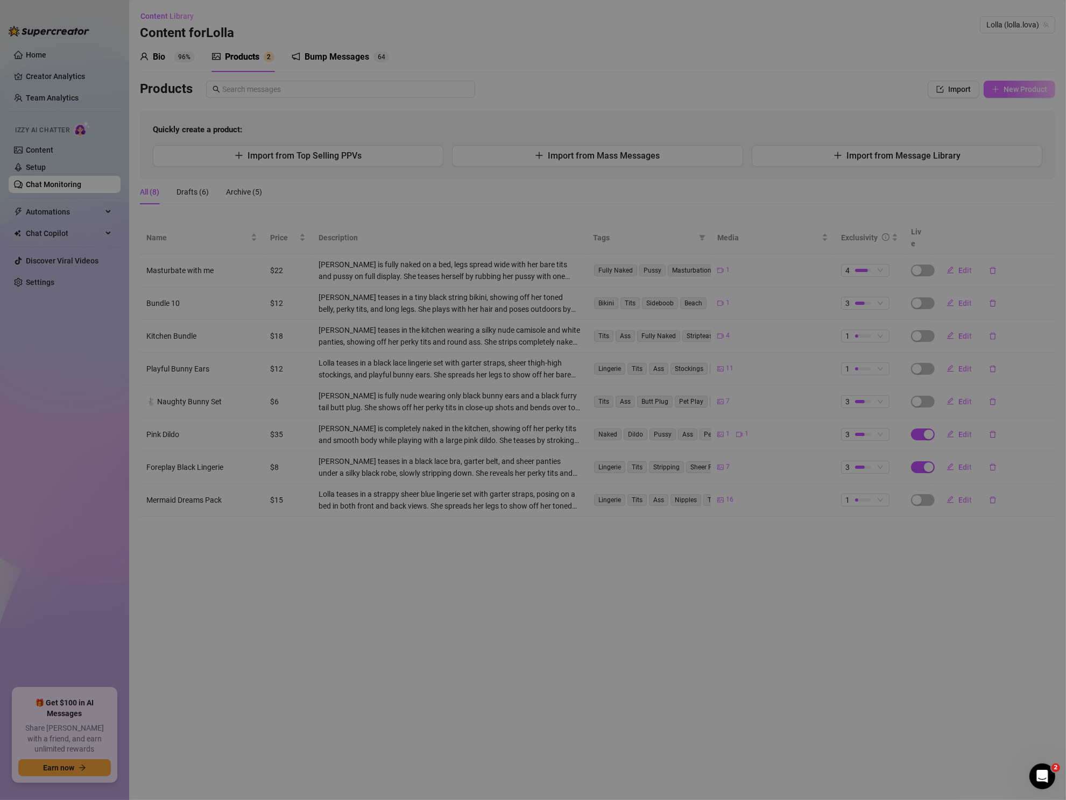
type textarea "Type your message here..."
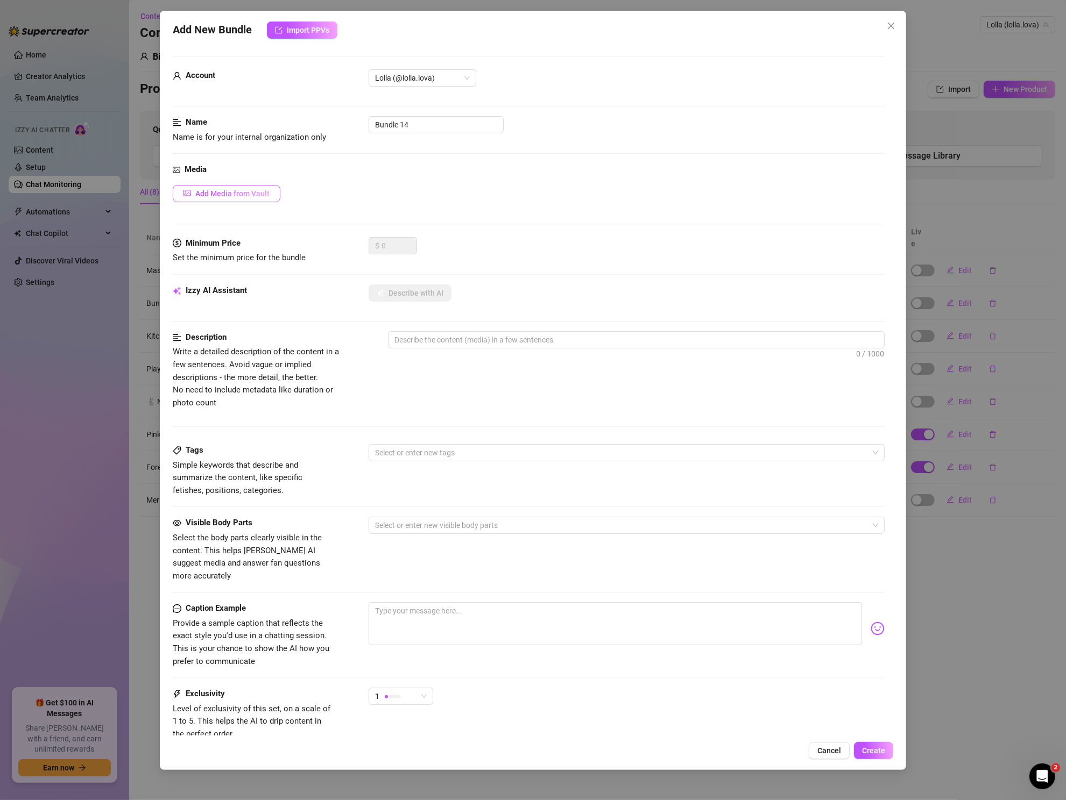
click at [238, 189] on span "Add Media from Vault" at bounding box center [232, 193] width 74 height 9
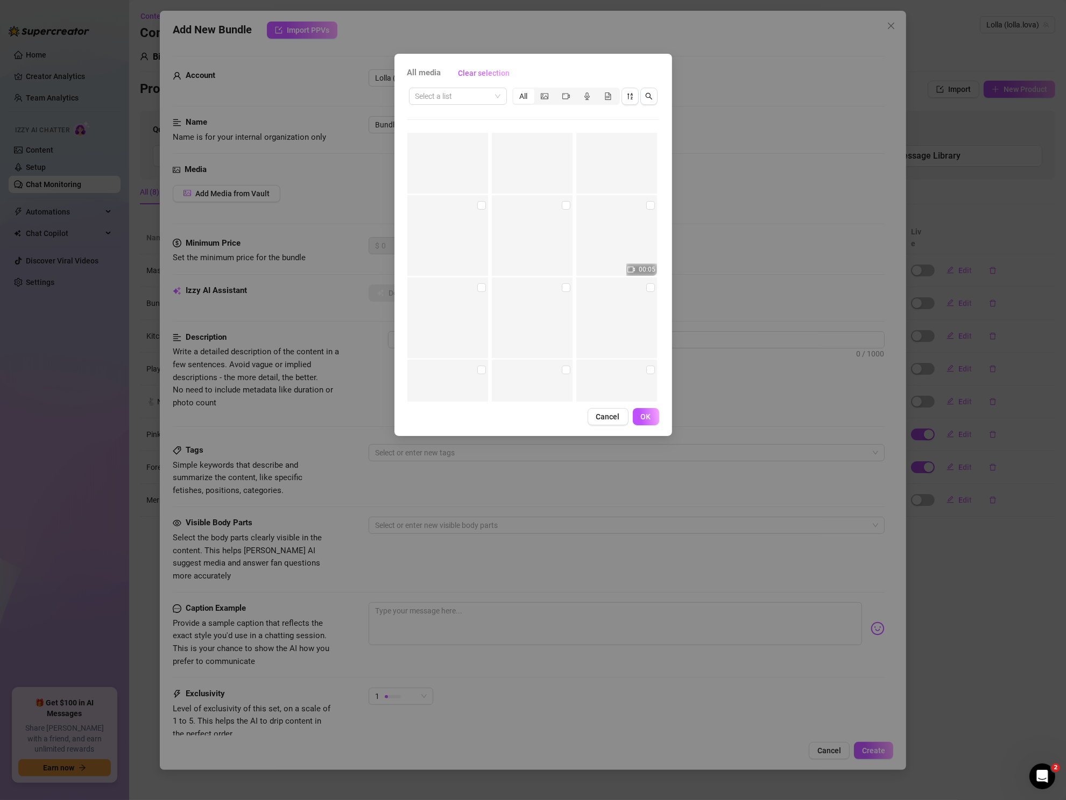
scroll to position [4293, 0]
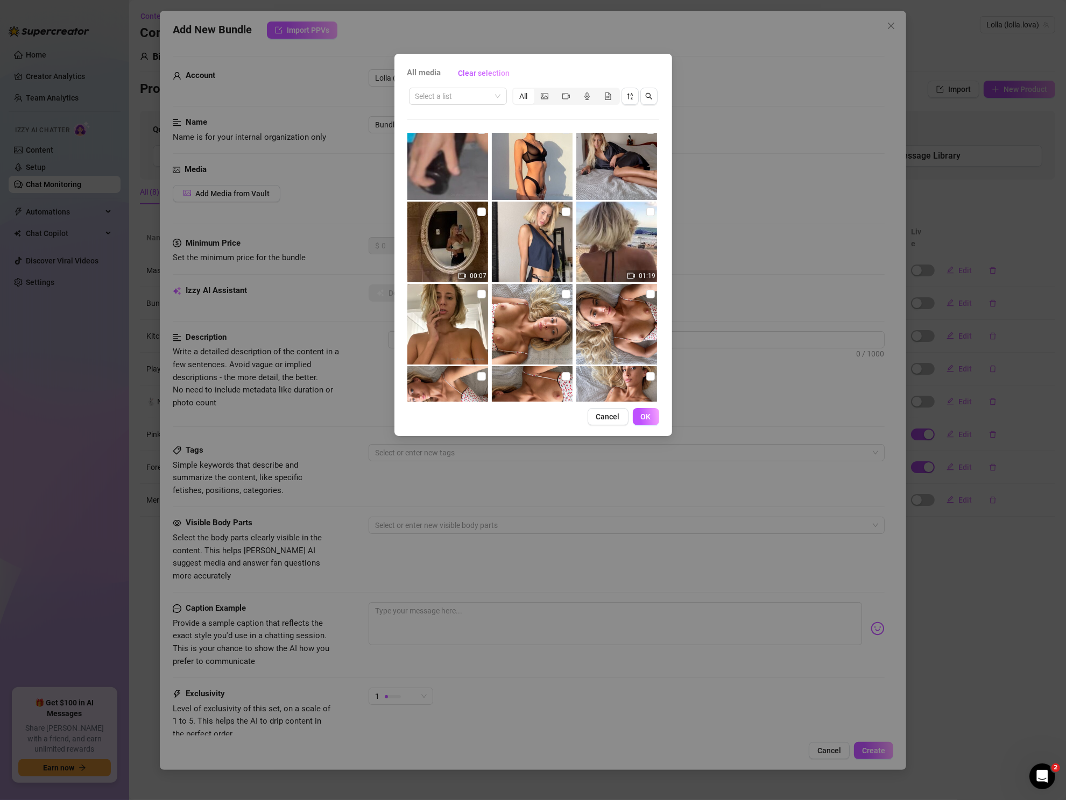
click at [610, 414] on span "Cancel" at bounding box center [608, 417] width 24 height 9
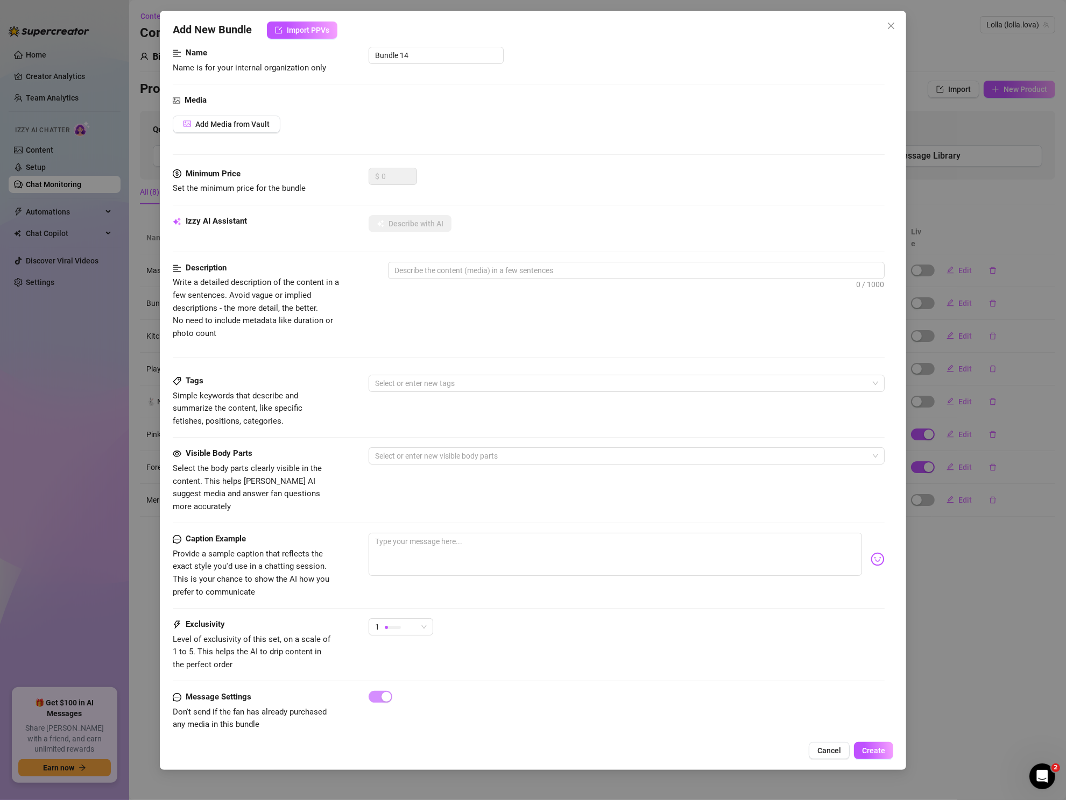
scroll to position [0, 0]
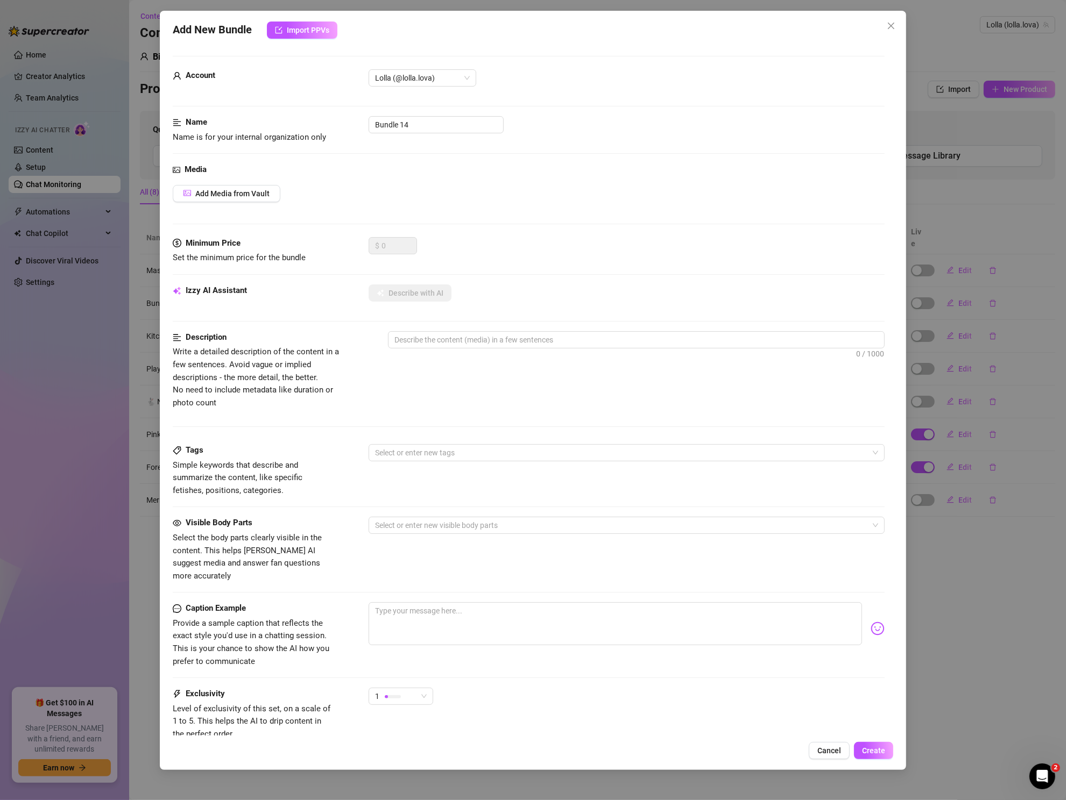
click at [890, 23] on icon "close" at bounding box center [890, 26] width 9 height 9
